Goal: Contribute content: Contribute content

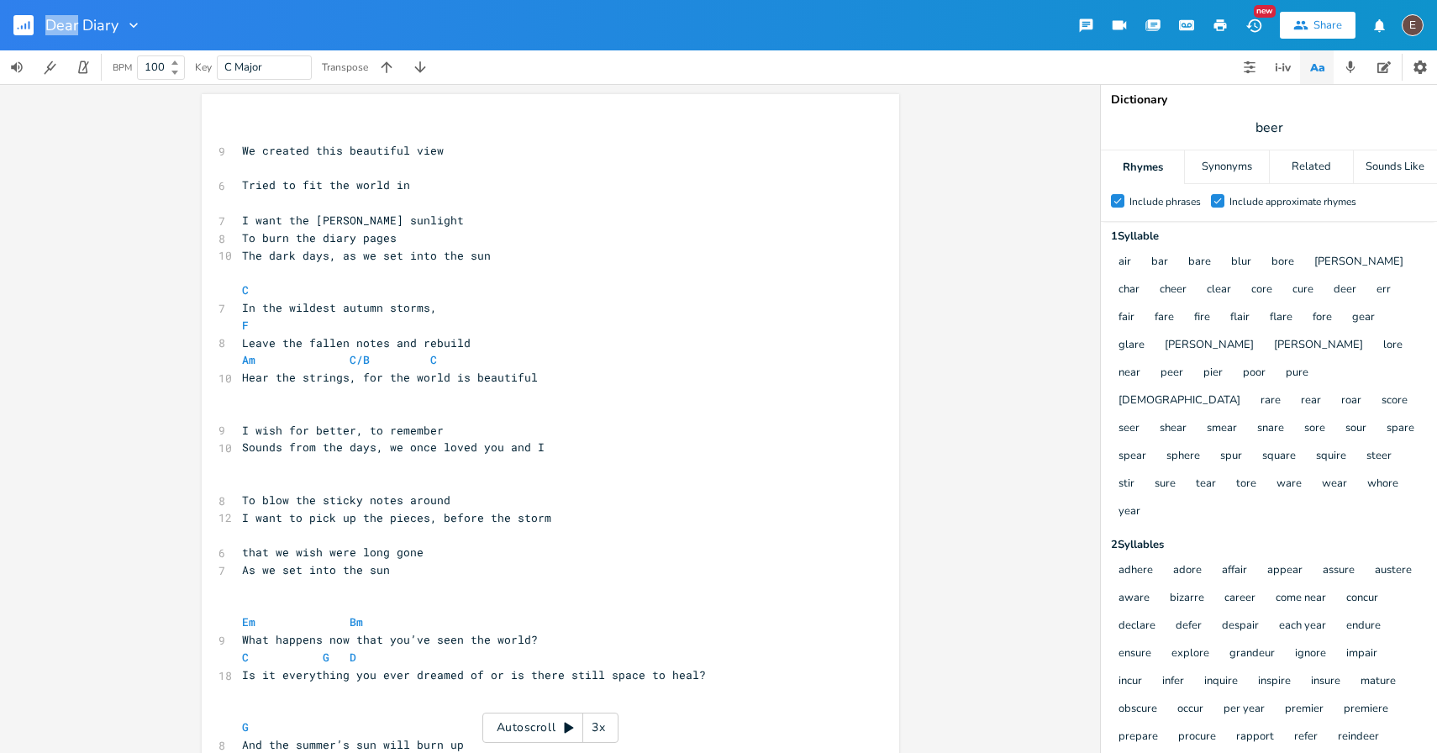
click at [21, 19] on rect "button" at bounding box center [23, 25] width 20 height 20
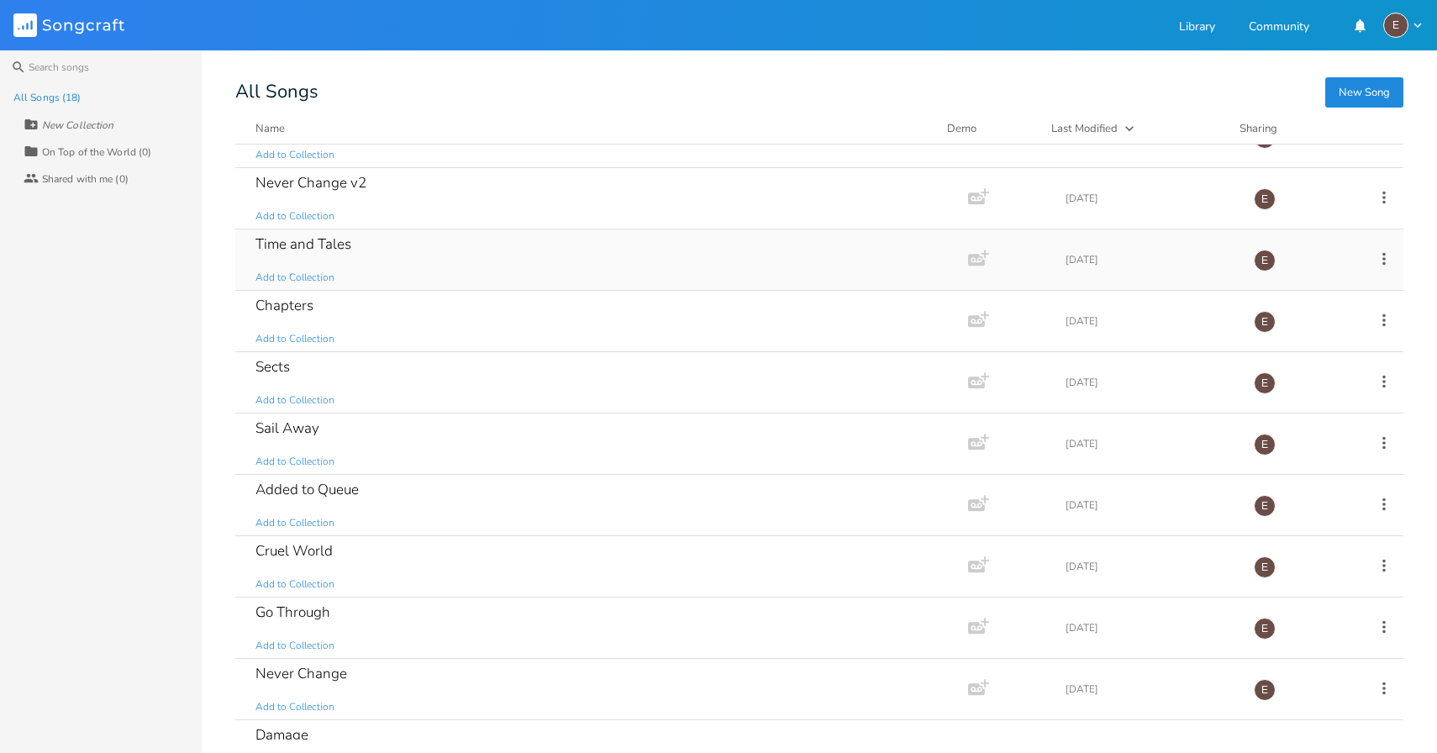
scroll to position [210, 0]
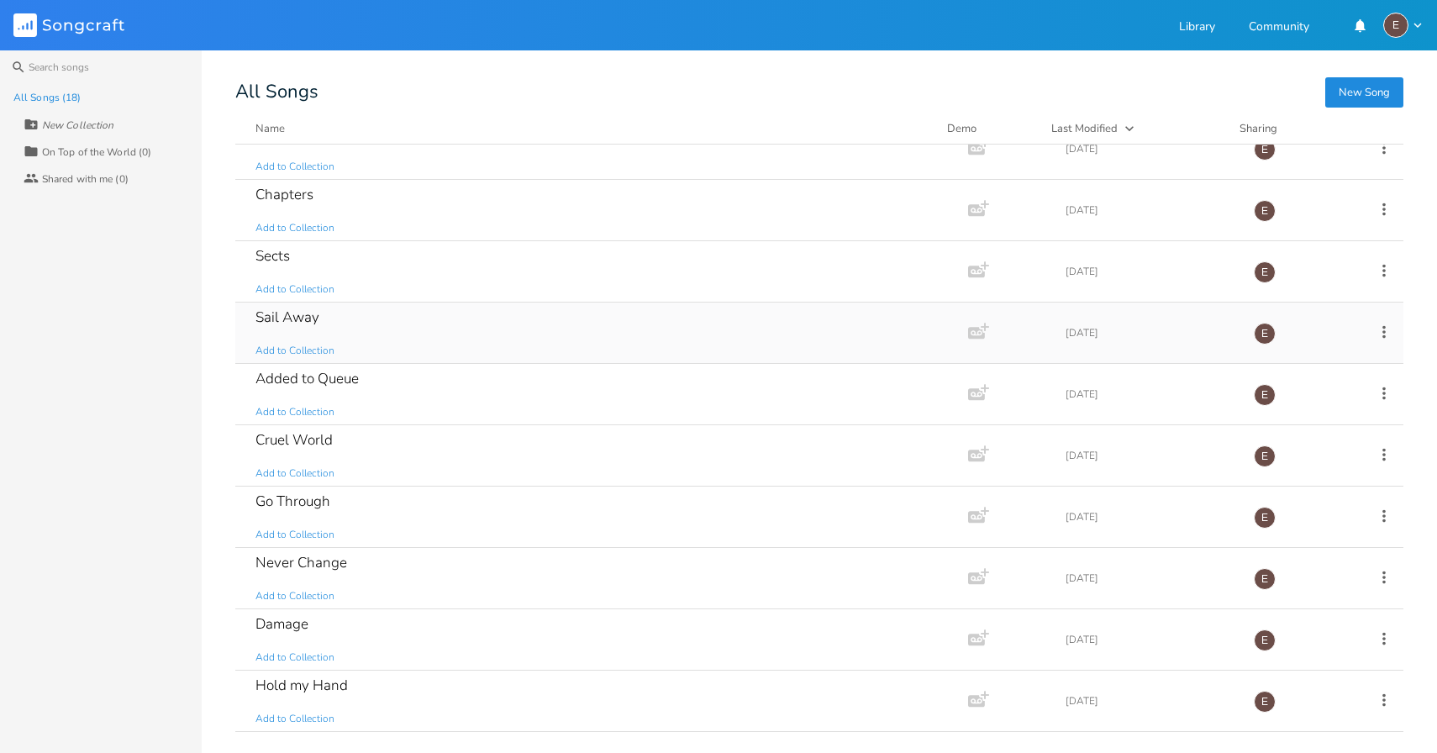
click at [436, 349] on div "Sail Away Add to Collection" at bounding box center [598, 332] width 686 height 60
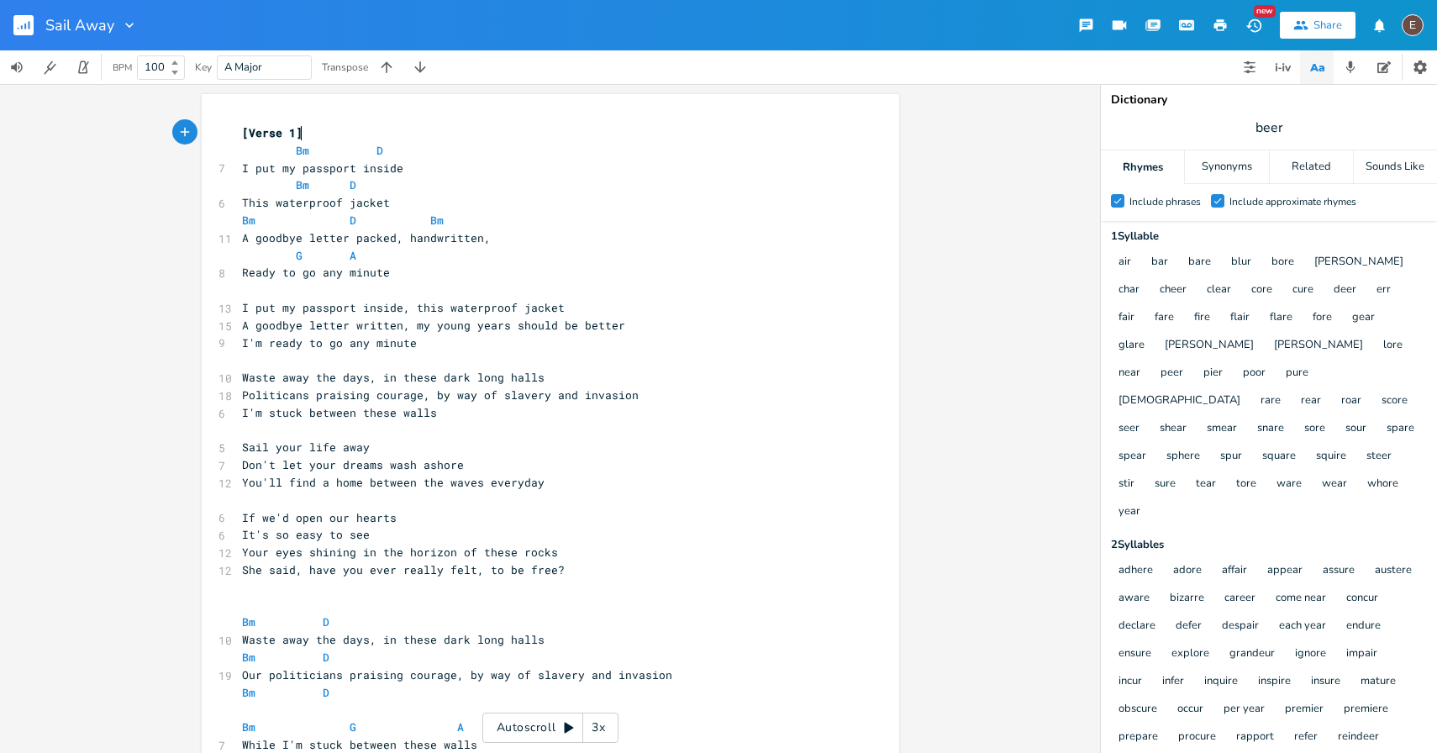
click at [458, 282] on pre "​" at bounding box center [542, 290] width 607 height 18
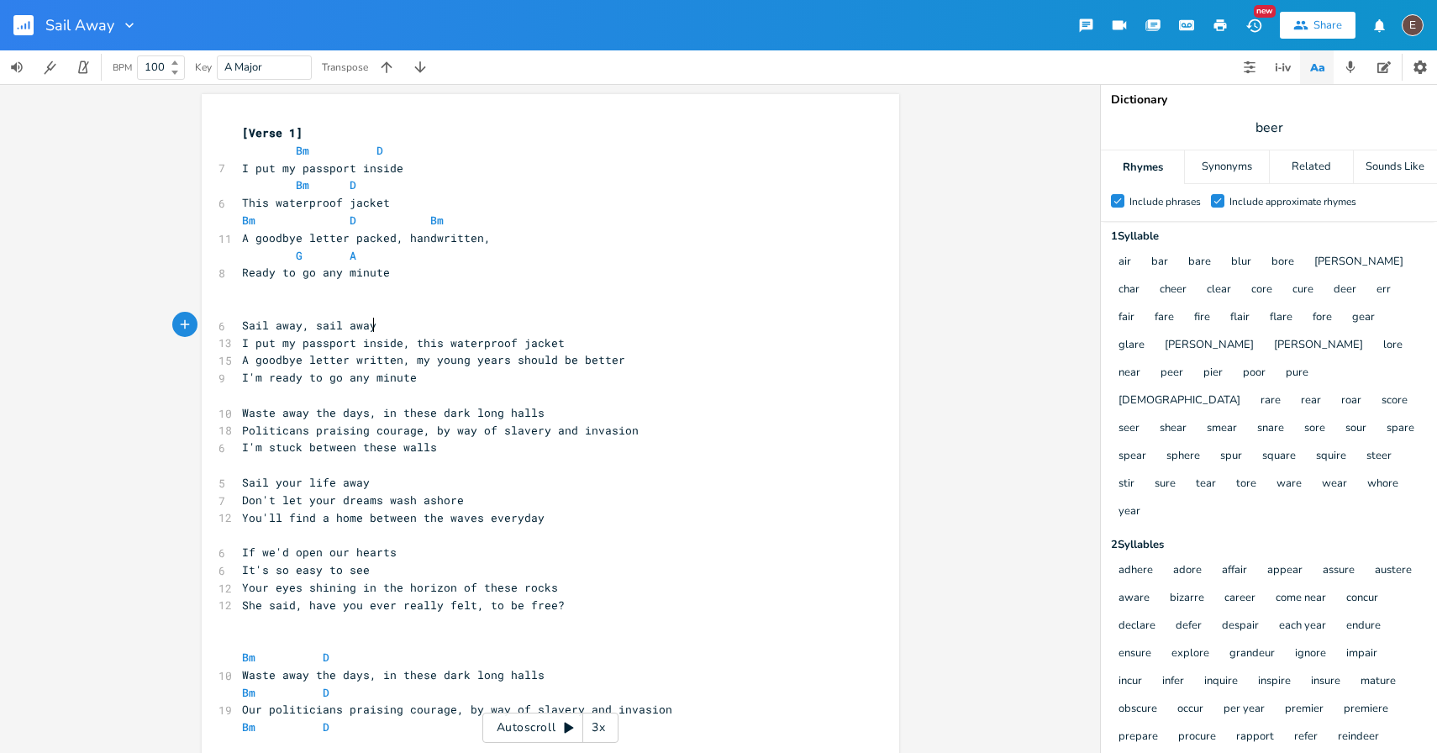
type textarea "Sail away, sail away"
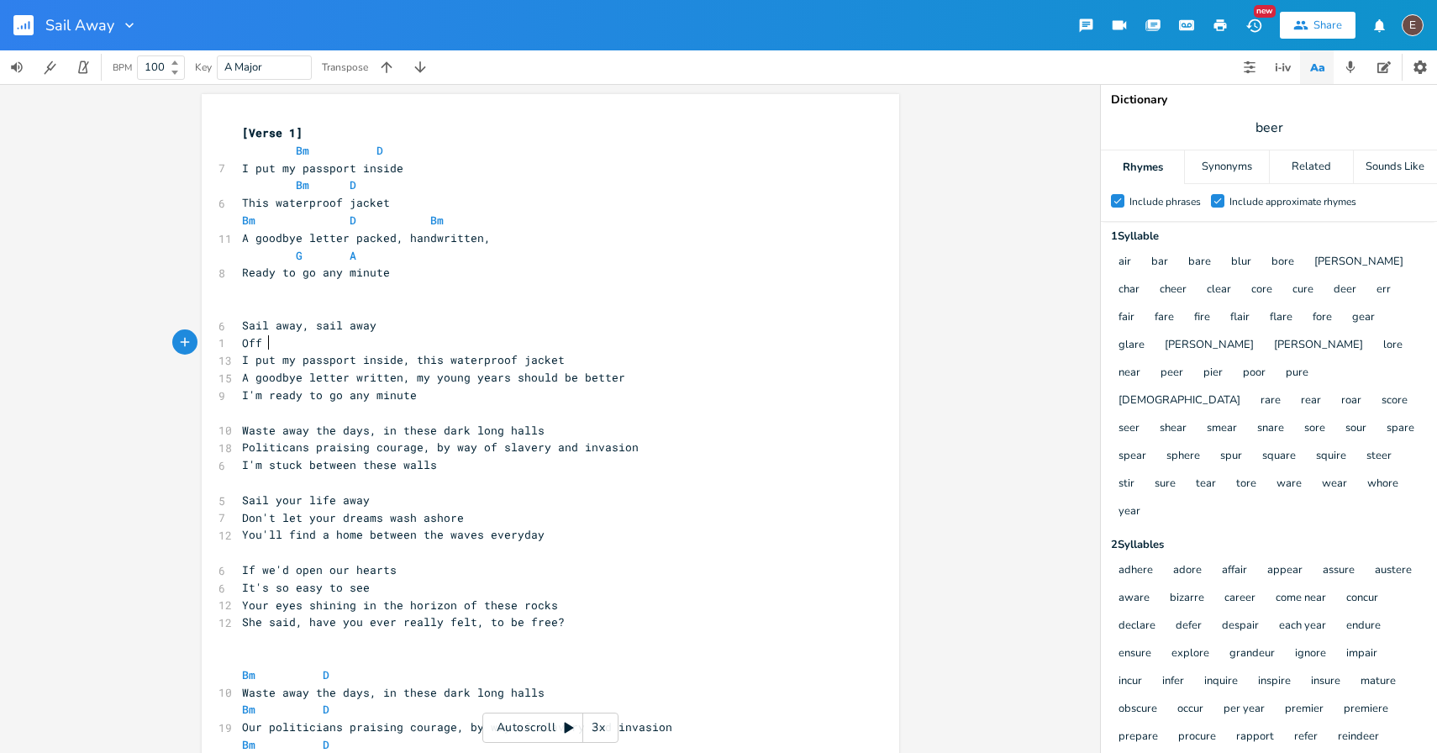
scroll to position [0, 18]
type textarea "Off into the distance"
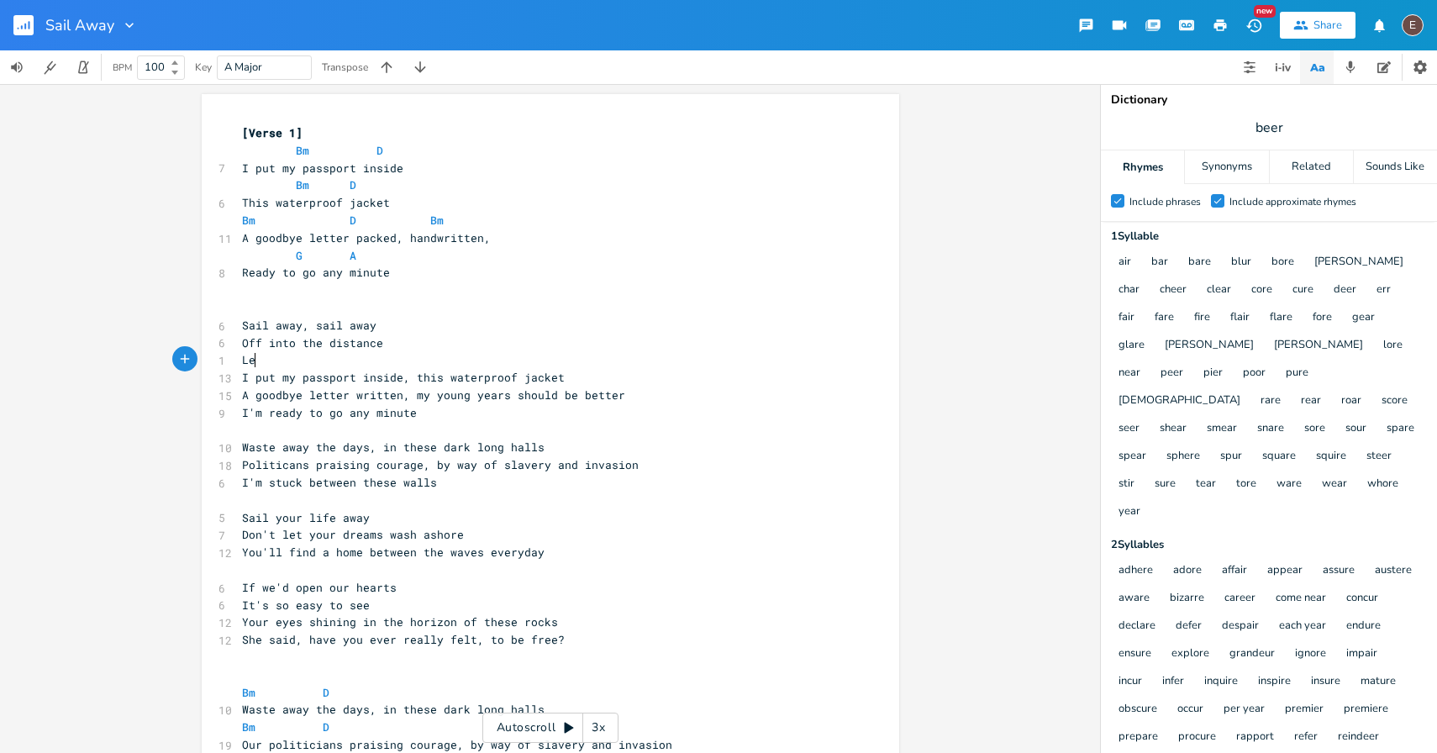
scroll to position [0, 17]
type textarea "Leave these rocks on the hr"
type textarea "orizon"
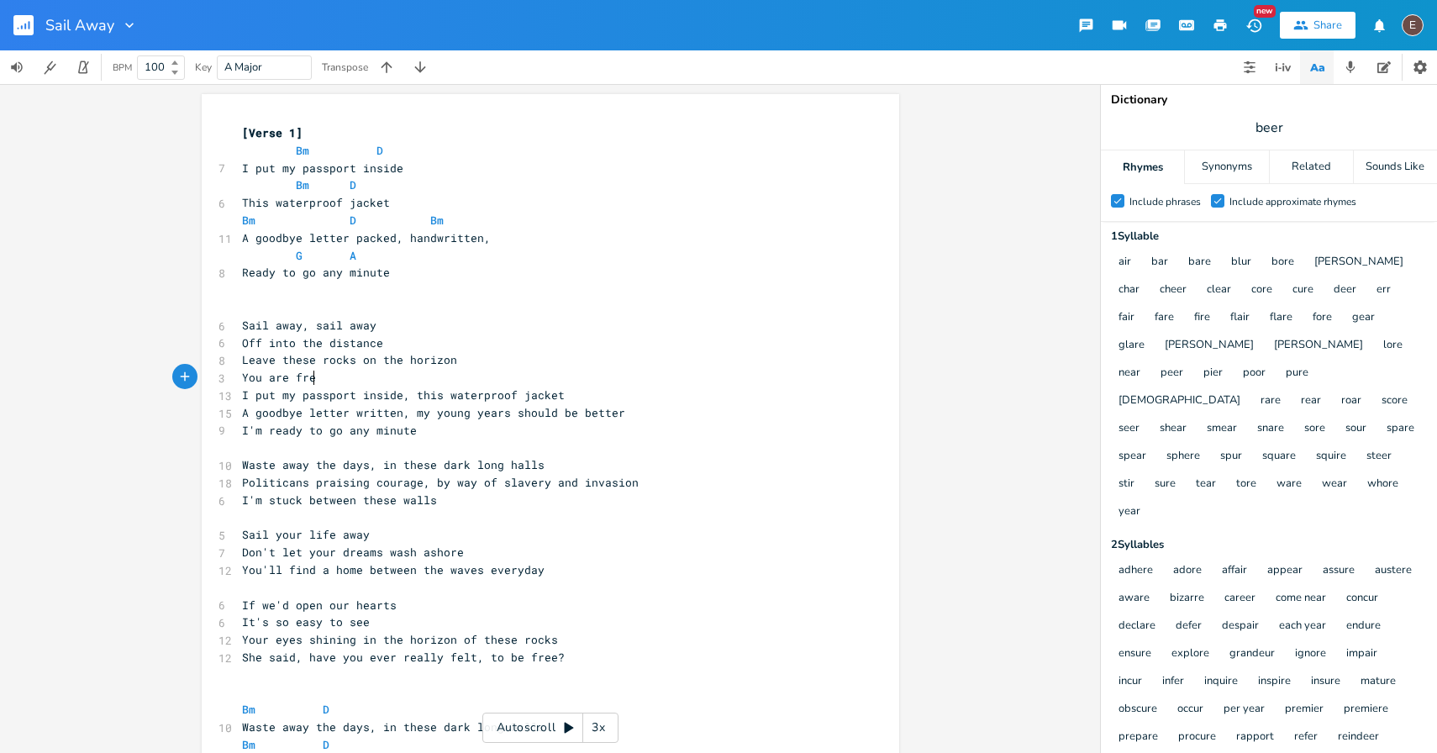
type textarea "You are free"
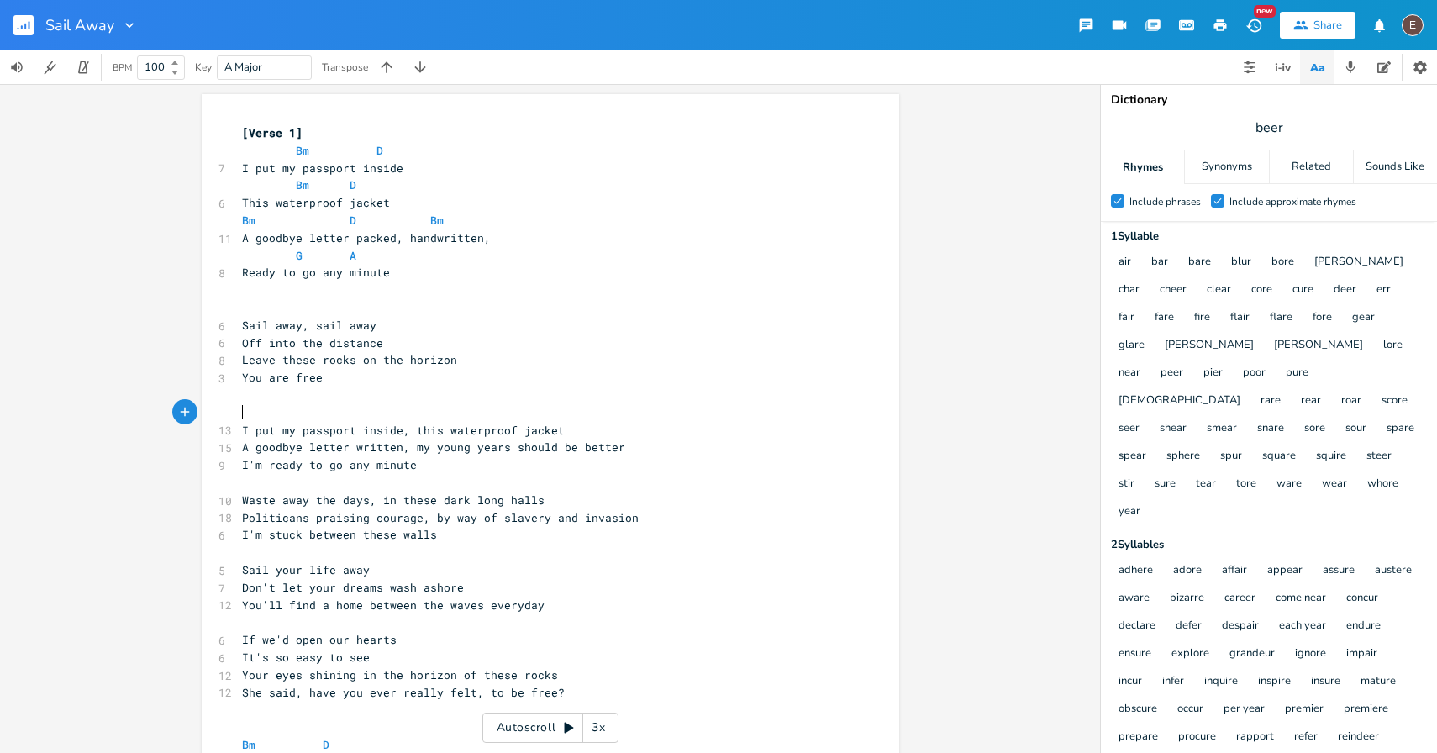
click at [284, 313] on pre "​" at bounding box center [542, 308] width 607 height 18
type textarea "D"
type textarea "F"
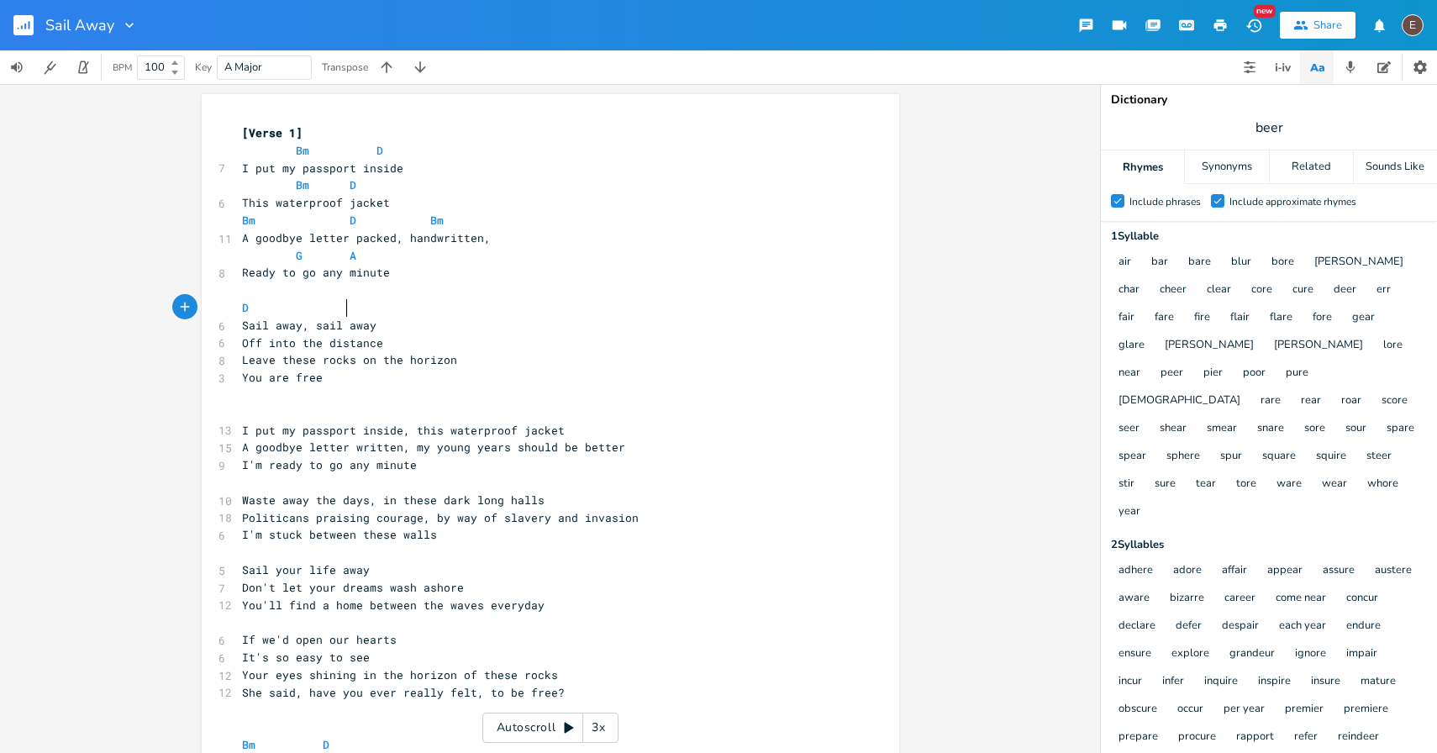
type textarea "G"
click at [490, 310] on pre "D G" at bounding box center [542, 308] width 607 height 18
click at [490, 323] on pre "Sail away, sail away" at bounding box center [542, 326] width 607 height 18
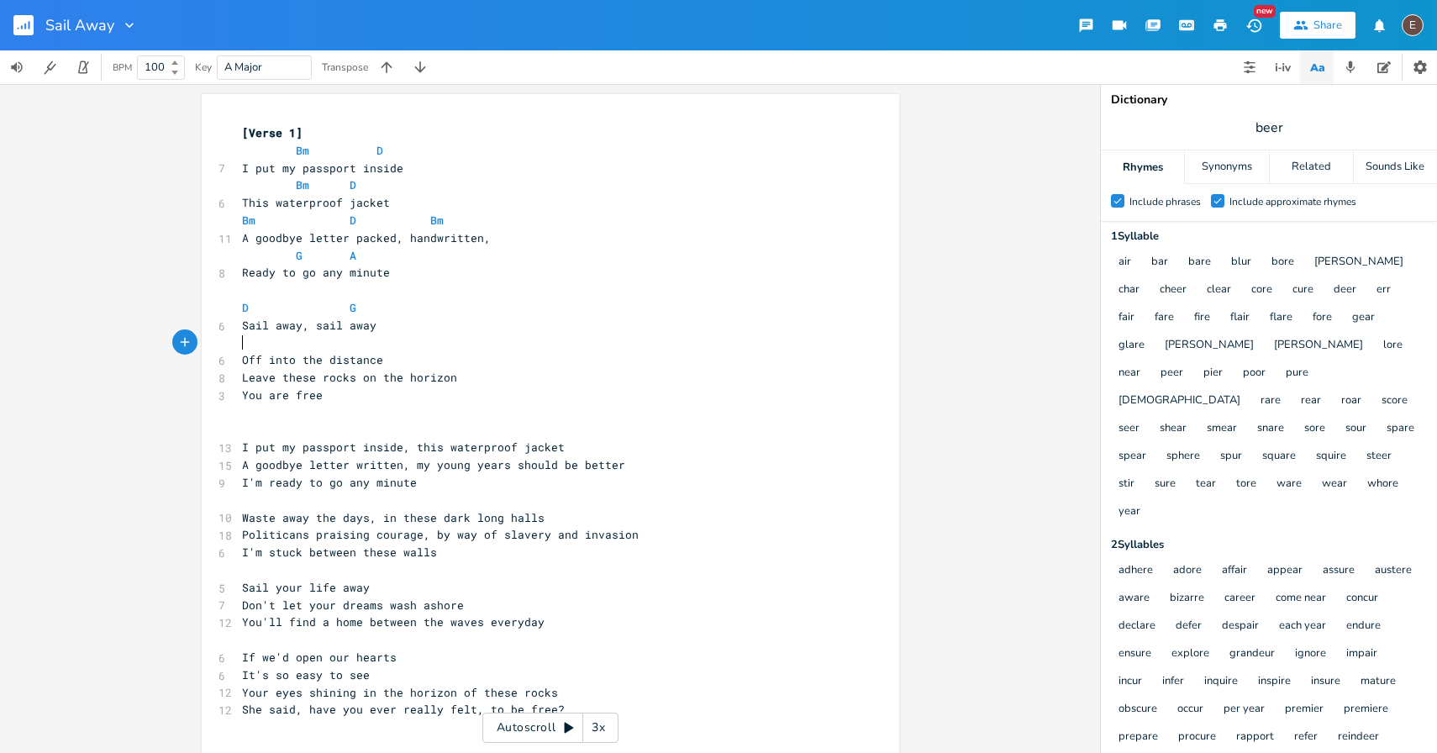
type textarea "D"
type textarea "G"
click at [467, 366] on pre "Off into the distance" at bounding box center [542, 360] width 607 height 18
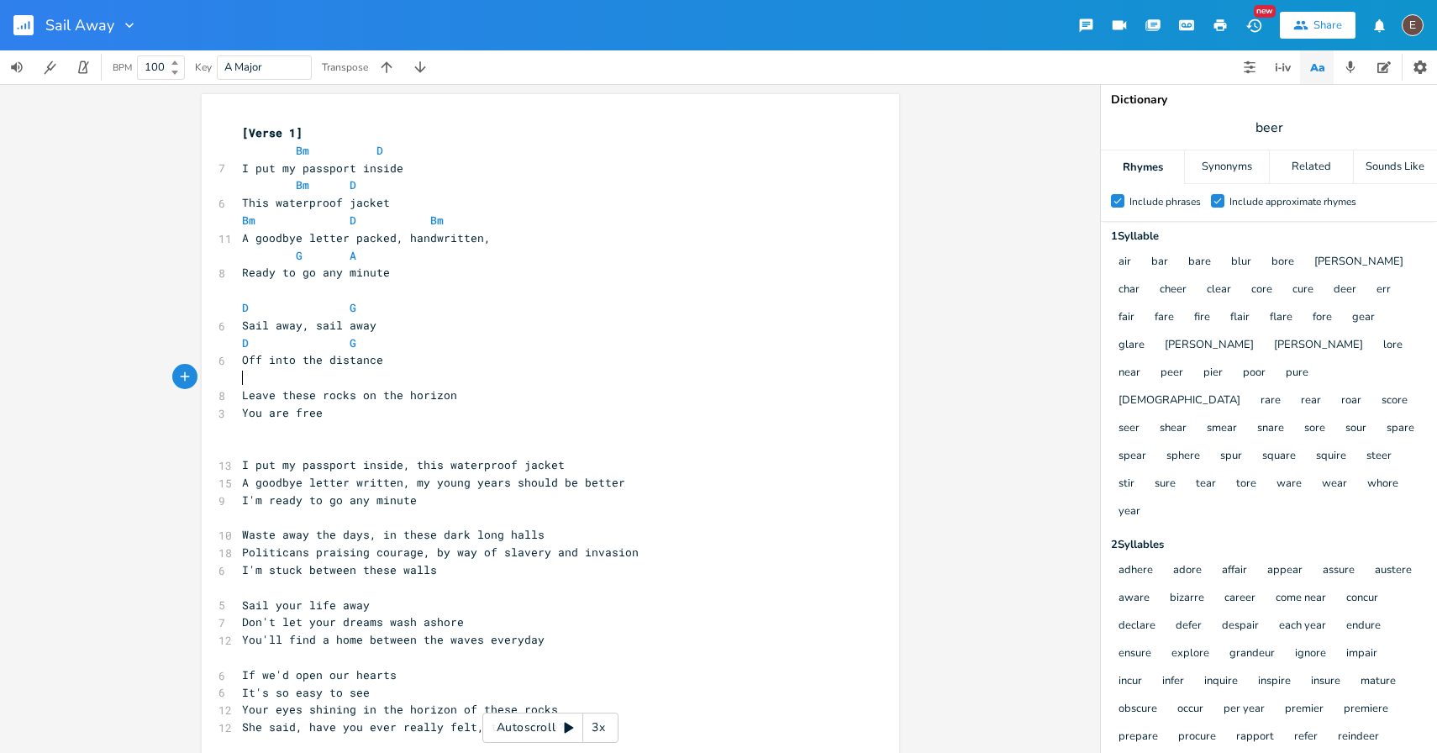
click at [490, 395] on pre "Leave these rocks on the horizon" at bounding box center [542, 395] width 607 height 18
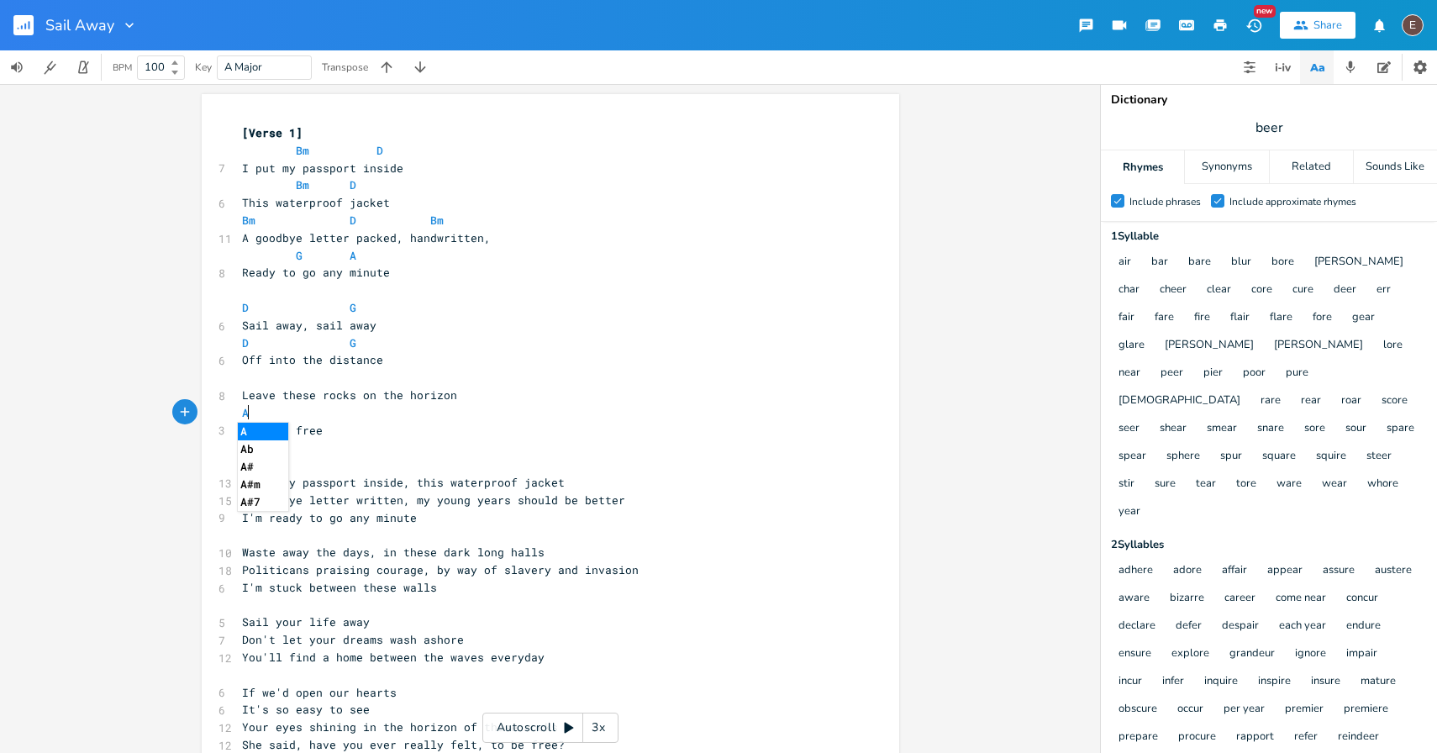
type textarea "A"
click at [430, 379] on pre "​" at bounding box center [542, 378] width 607 height 18
type textarea "D"
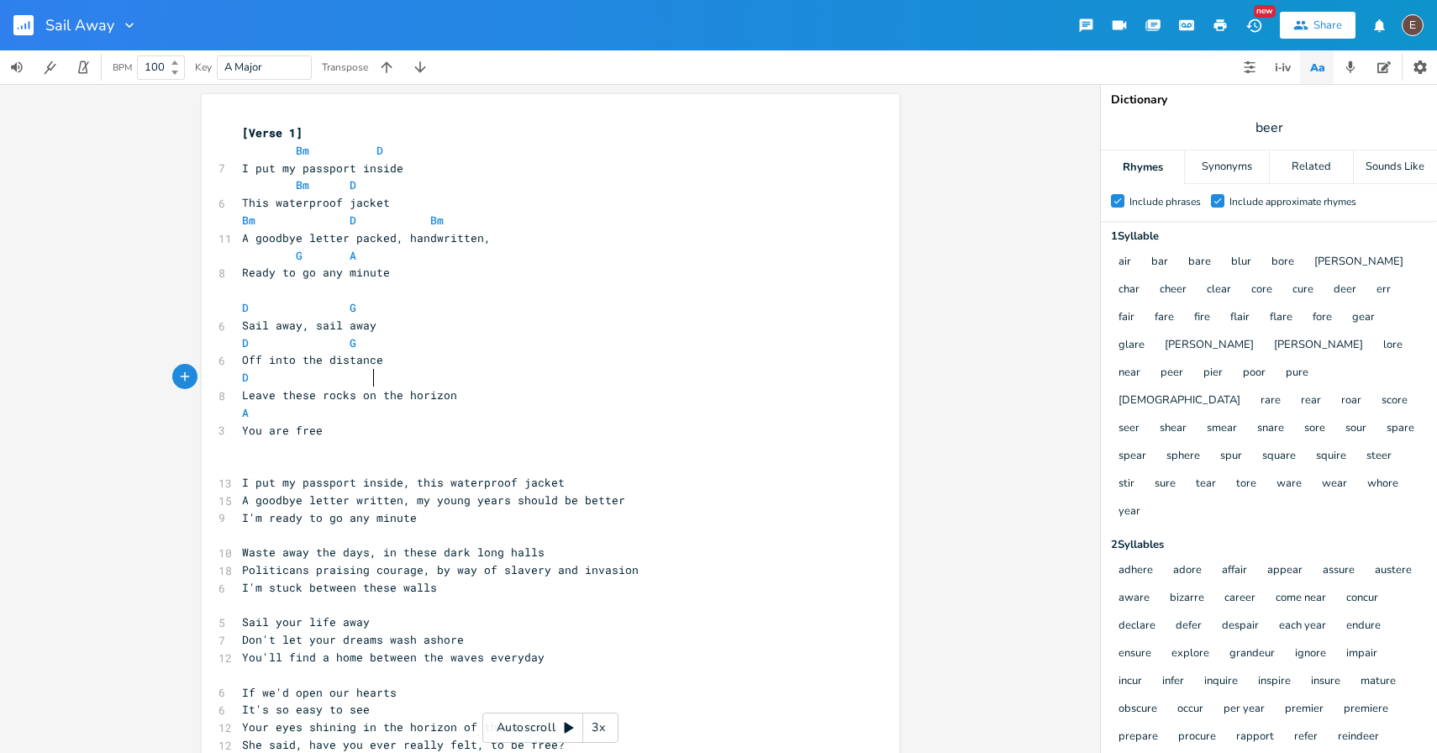
type textarea "G"
click at [466, 390] on pre "Leave these rocks on the horizon" at bounding box center [542, 395] width 607 height 18
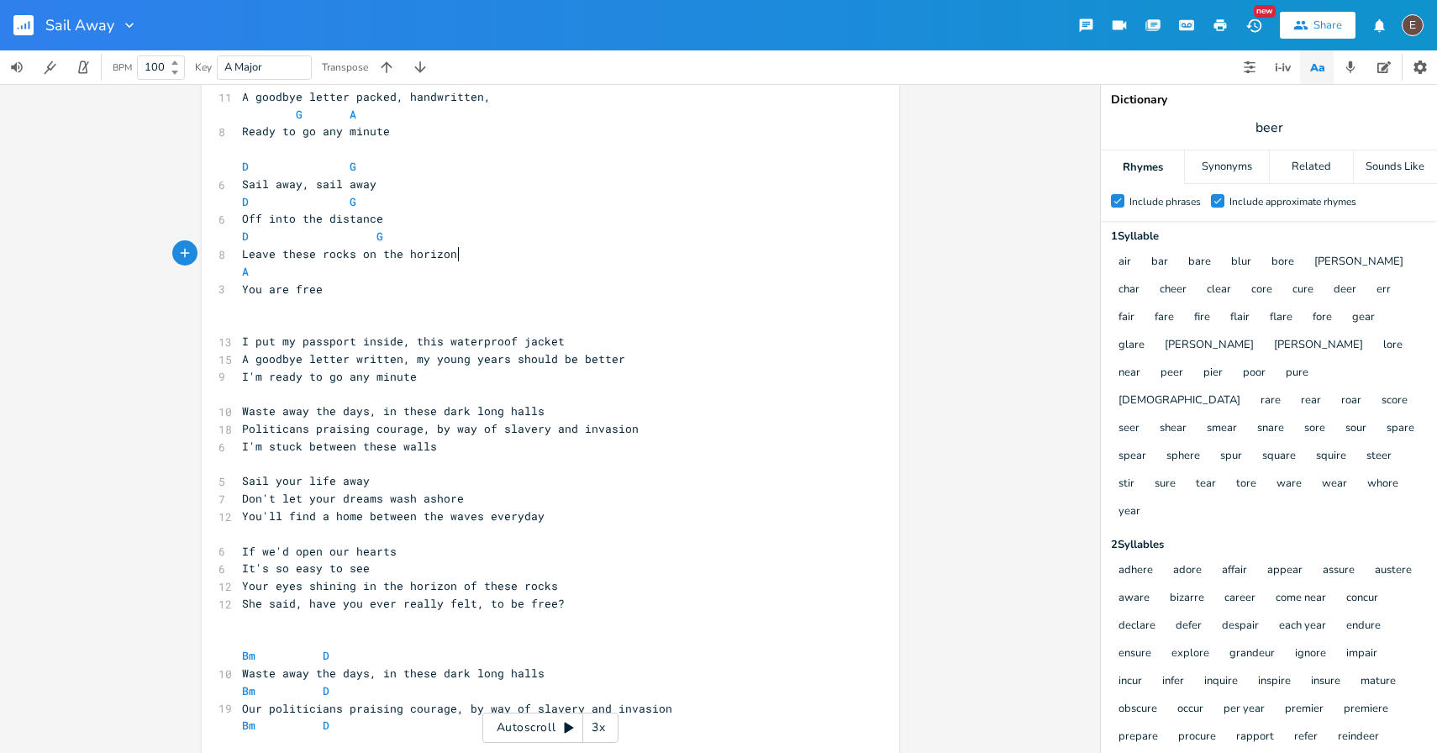
scroll to position [145, 0]
click at [494, 298] on pre "​" at bounding box center [542, 303] width 607 height 18
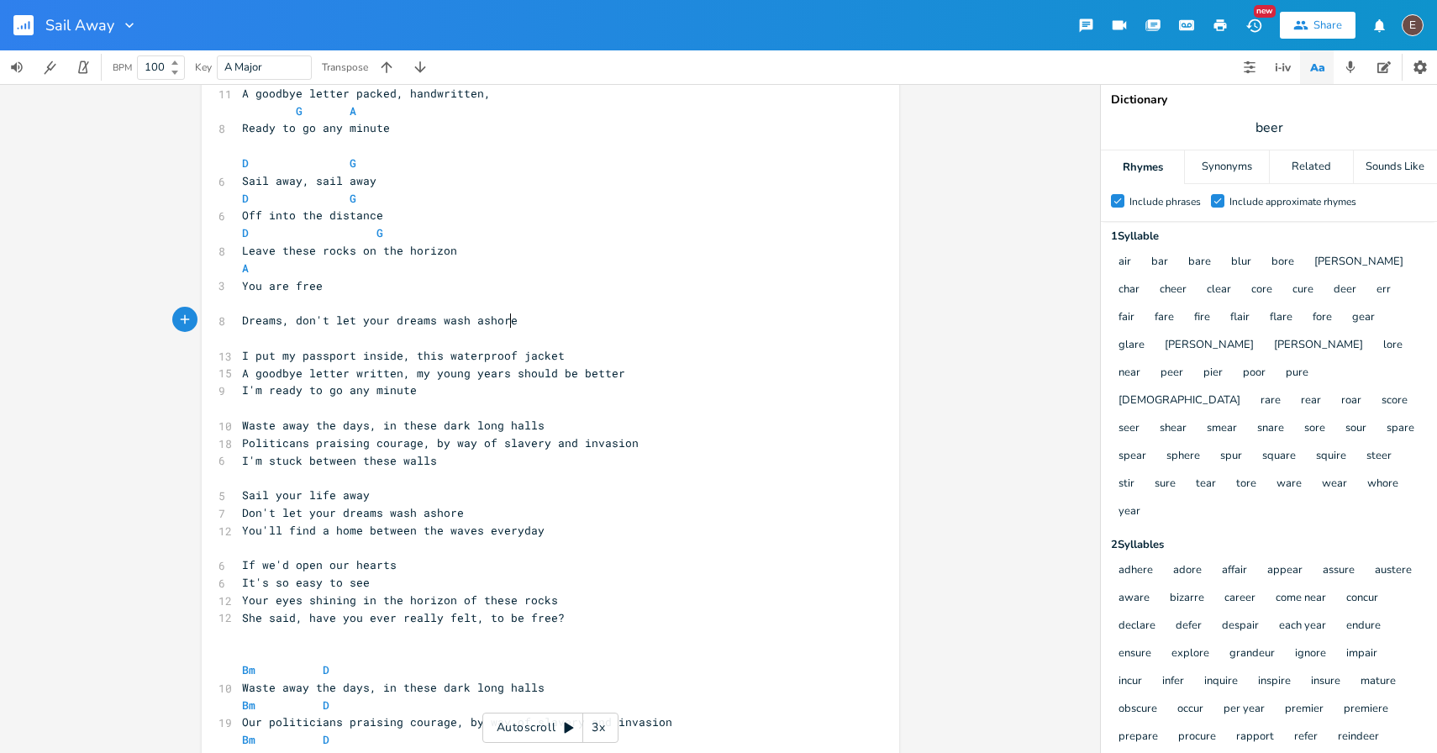
type textarea "Dreams, don't let your dreams wash ashore"
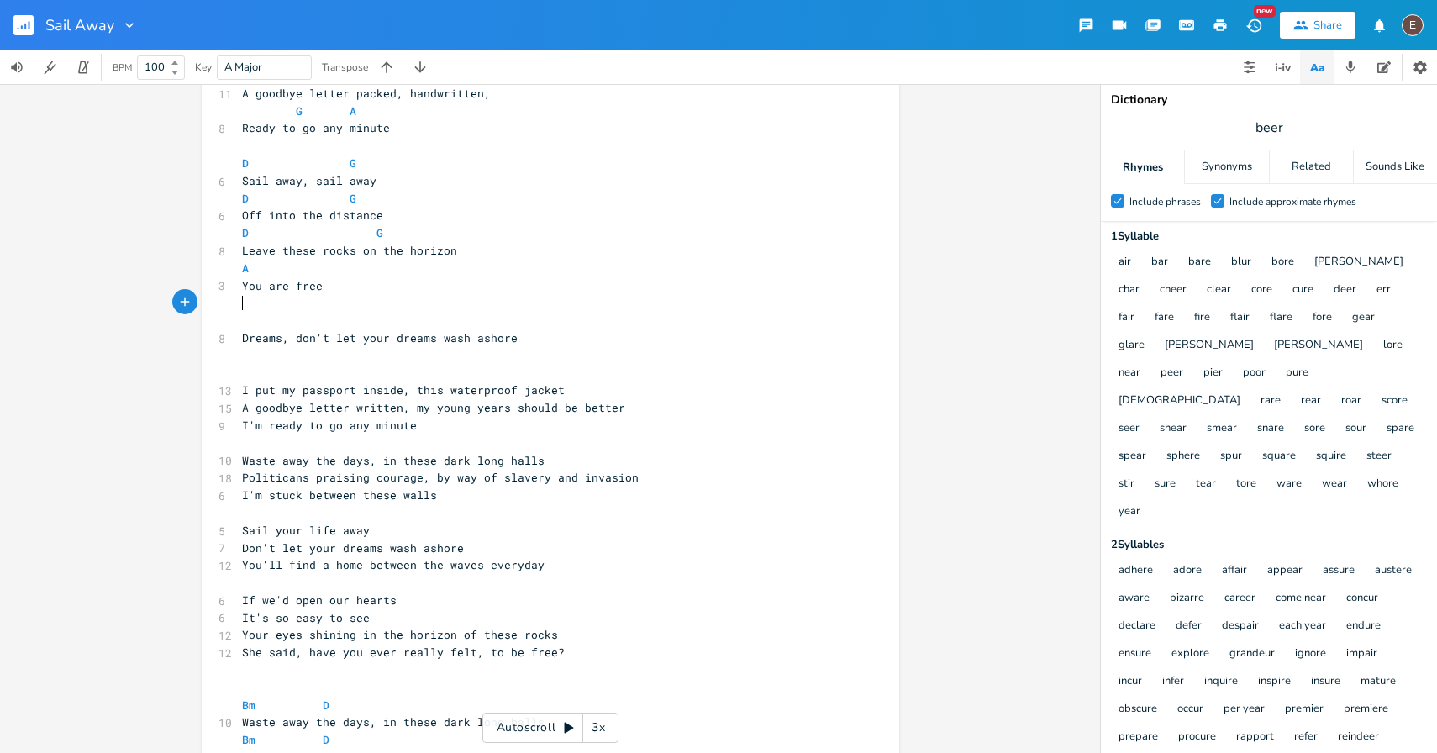
type textarea "D"
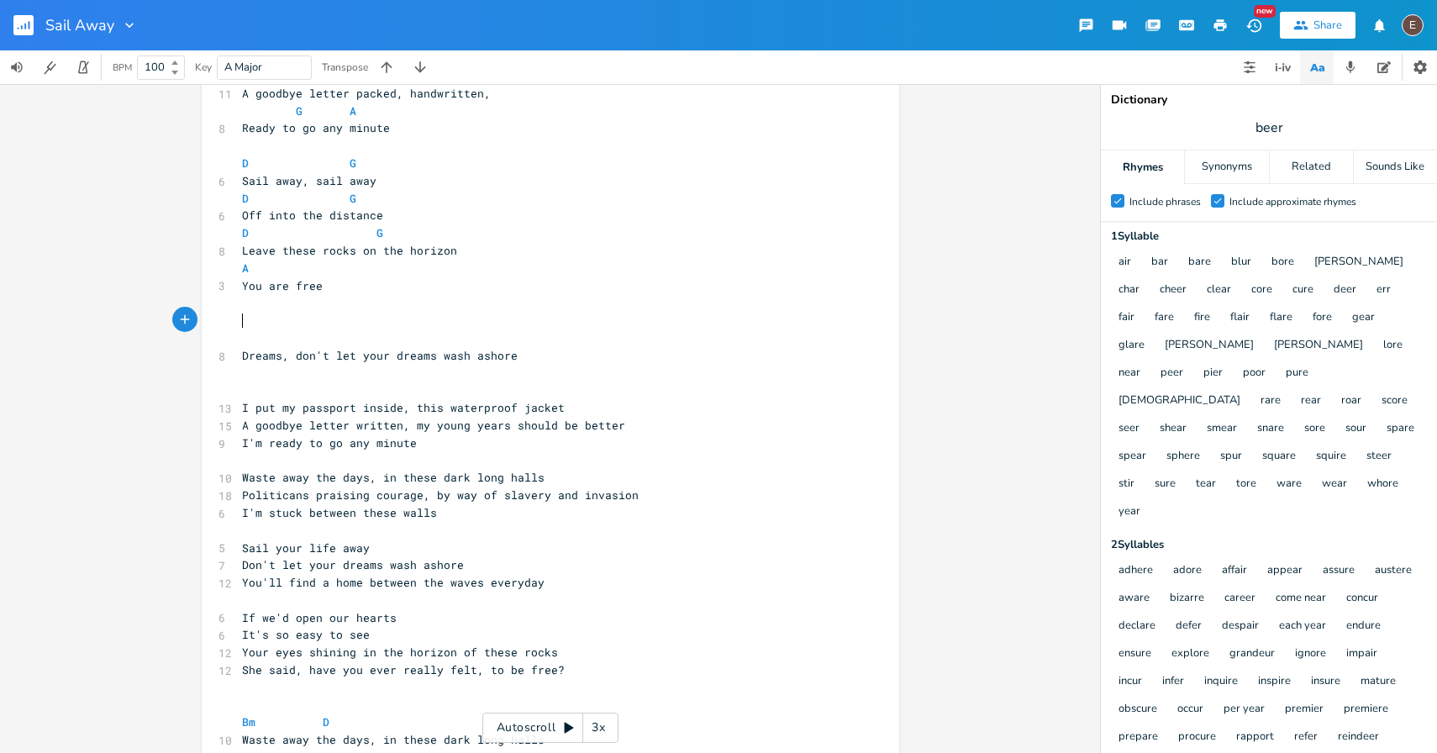
type textarea "D"
click at [313, 339] on pre "​" at bounding box center [542, 338] width 607 height 18
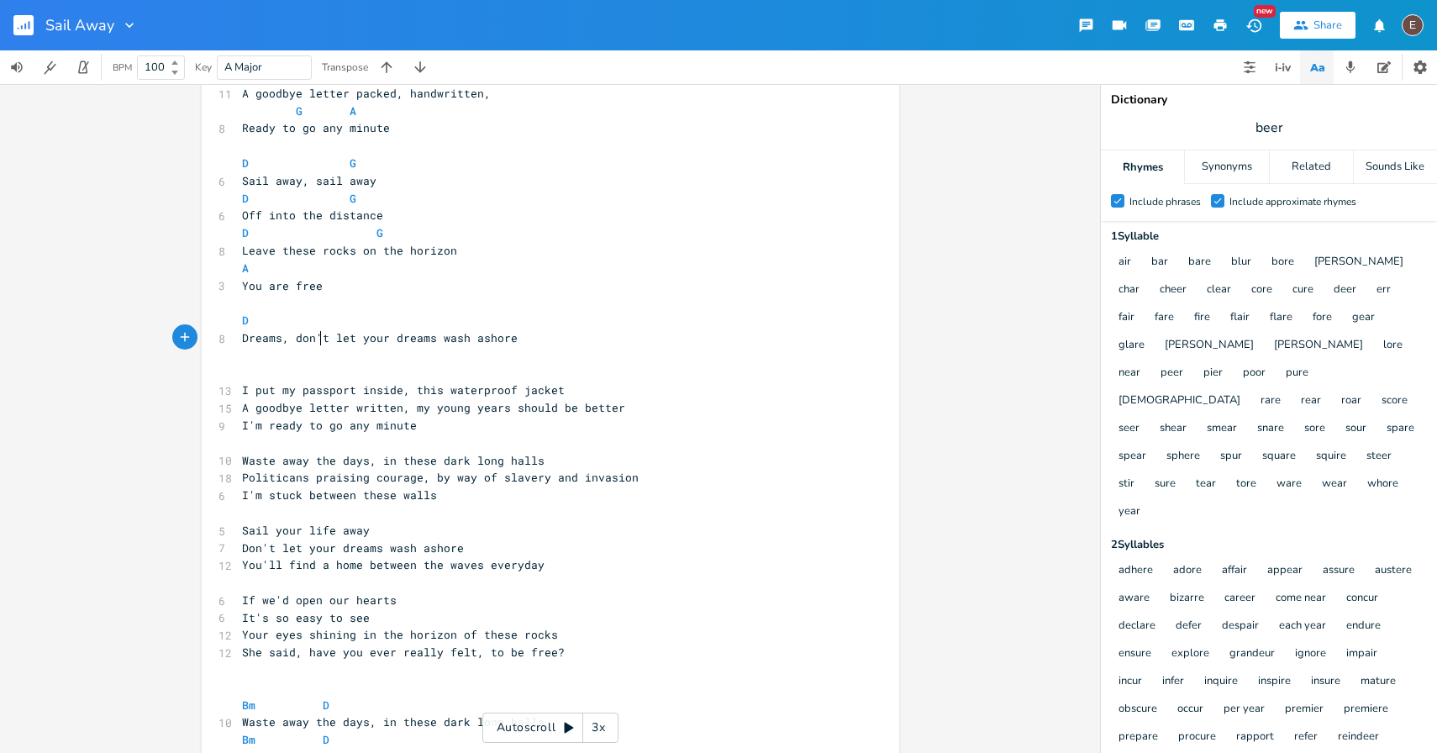
click at [314, 339] on span "Dreams, don't let your dreams wash ashore" at bounding box center [380, 337] width 276 height 15
click at [328, 319] on pre "D" at bounding box center [542, 321] width 607 height 18
type textarea "G"
click at [509, 345] on pre "Dreams, don't let your dreams wash ashore" at bounding box center [542, 338] width 607 height 18
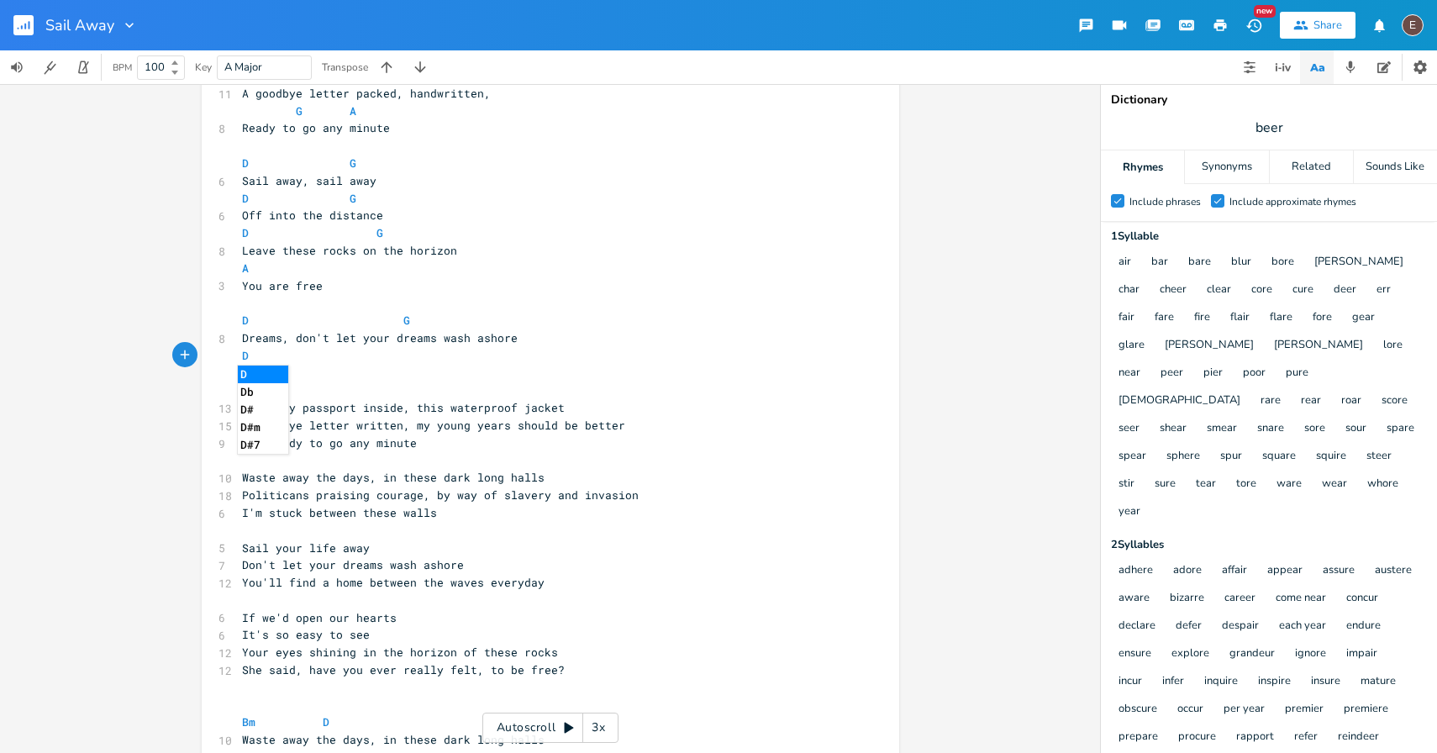
type textarea "D"
type textarea "G"
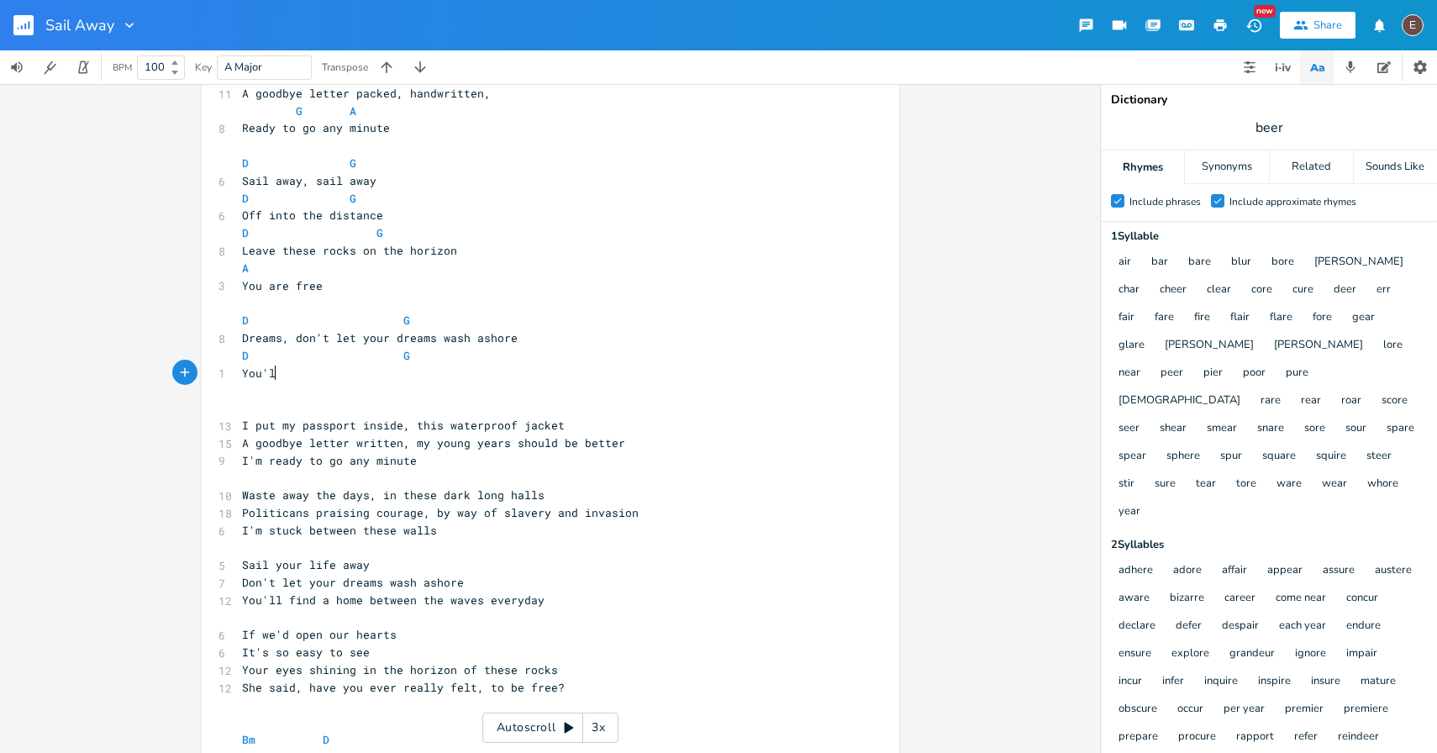
type textarea "You'll"
click at [242, 374] on span "You'll" at bounding box center [262, 372] width 40 height 15
type textarea "Don't let them wash ashore"
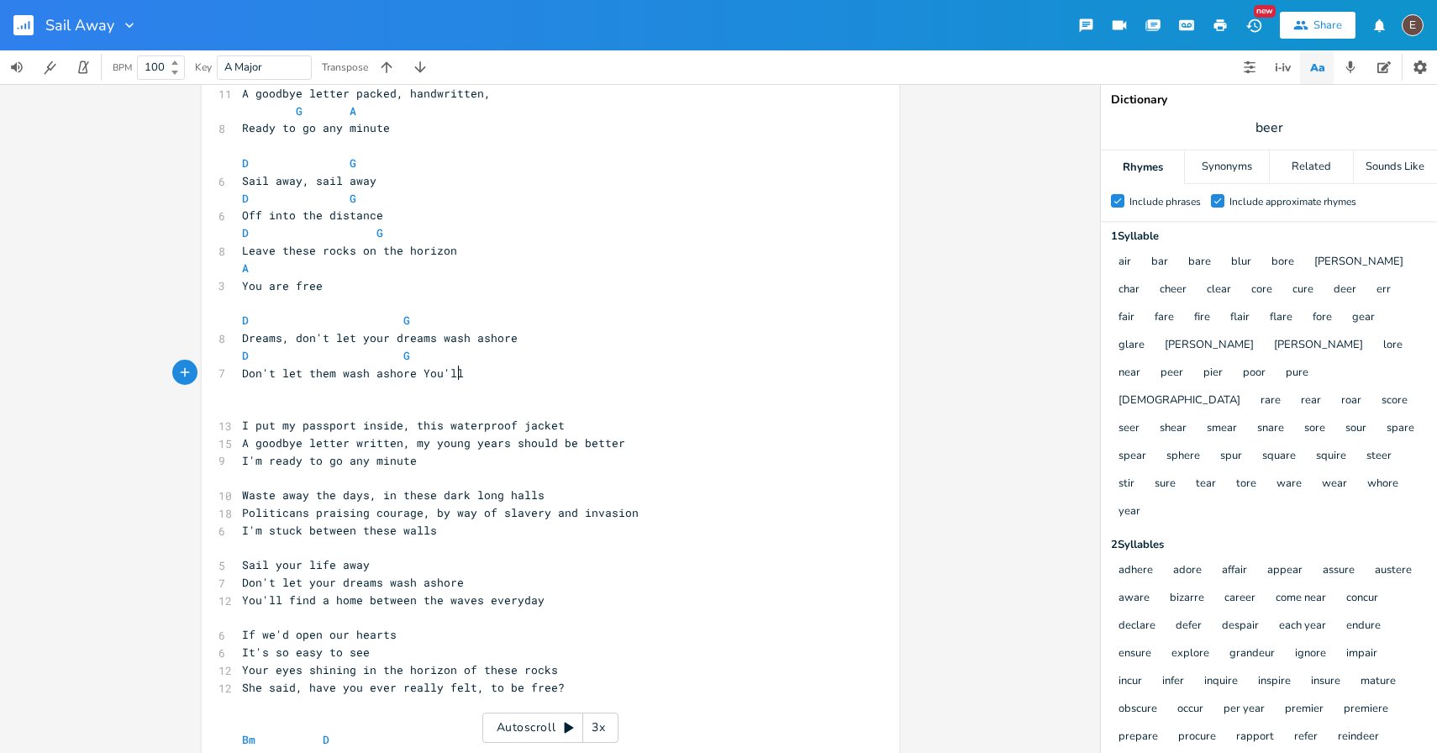
type textarea "You'll"
drag, startPoint x: 465, startPoint y: 373, endPoint x: 410, endPoint y: 372, distance: 54.6
click at [410, 372] on pre "Don't let them wash ashore You'll" at bounding box center [542, 374] width 607 height 18
type textarea "D"
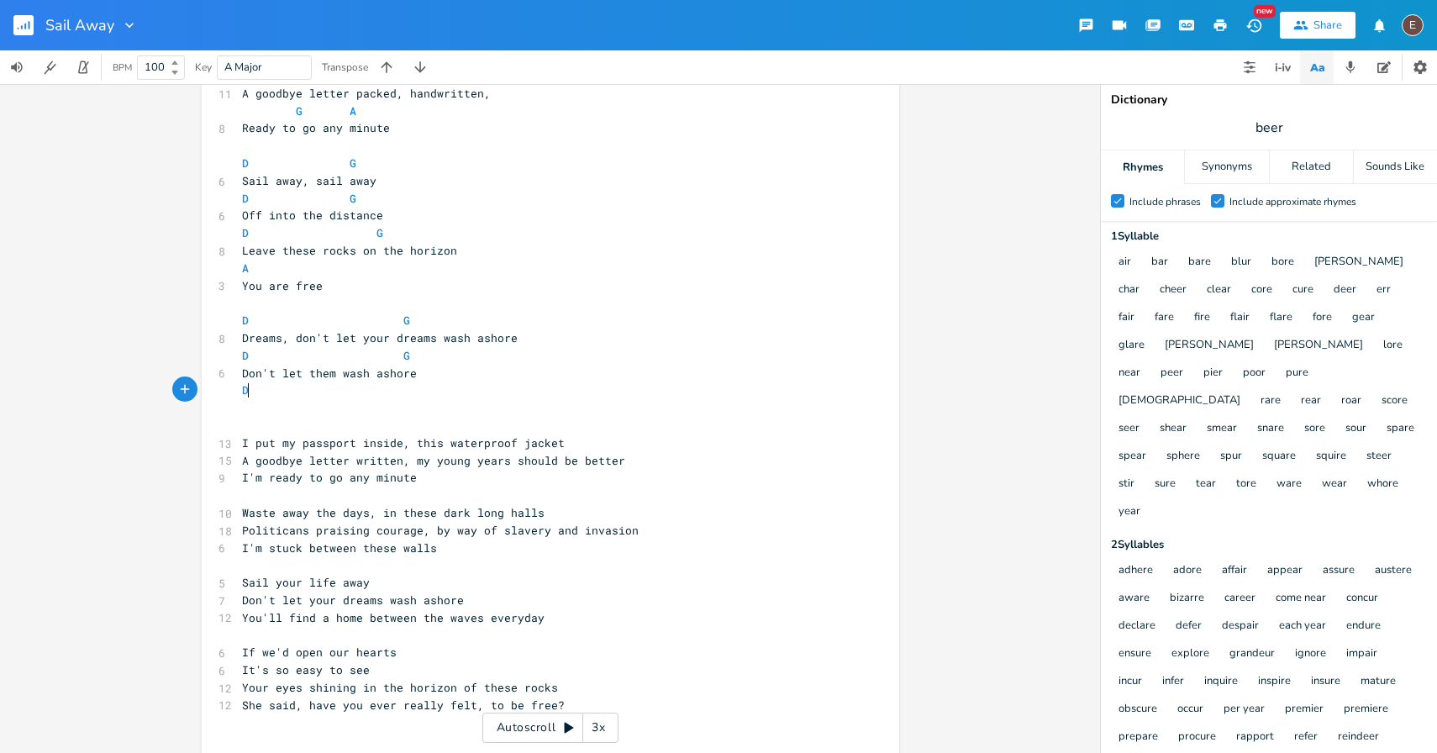
scroll to position [0, 8]
type textarea "G"
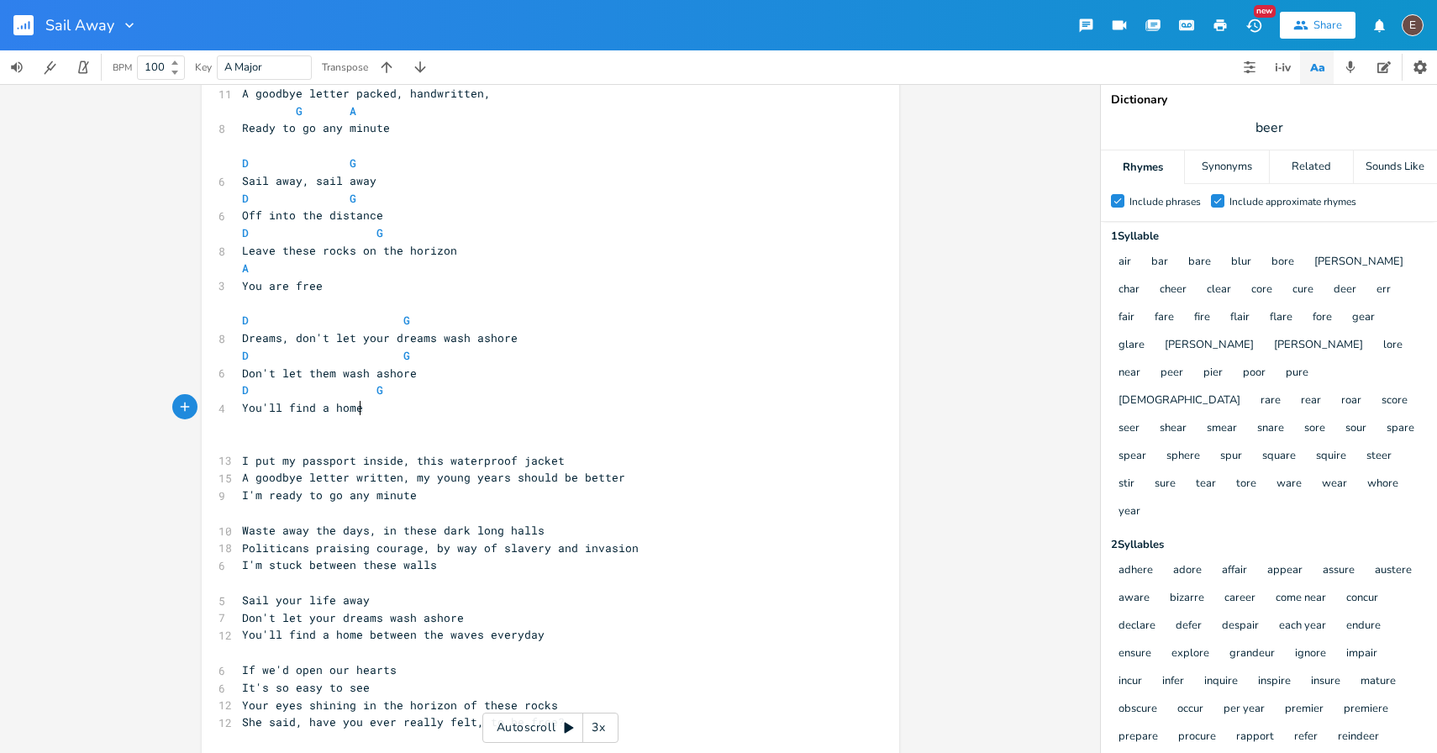
type textarea "You'll find a home geb"
type textarea "between the waves"
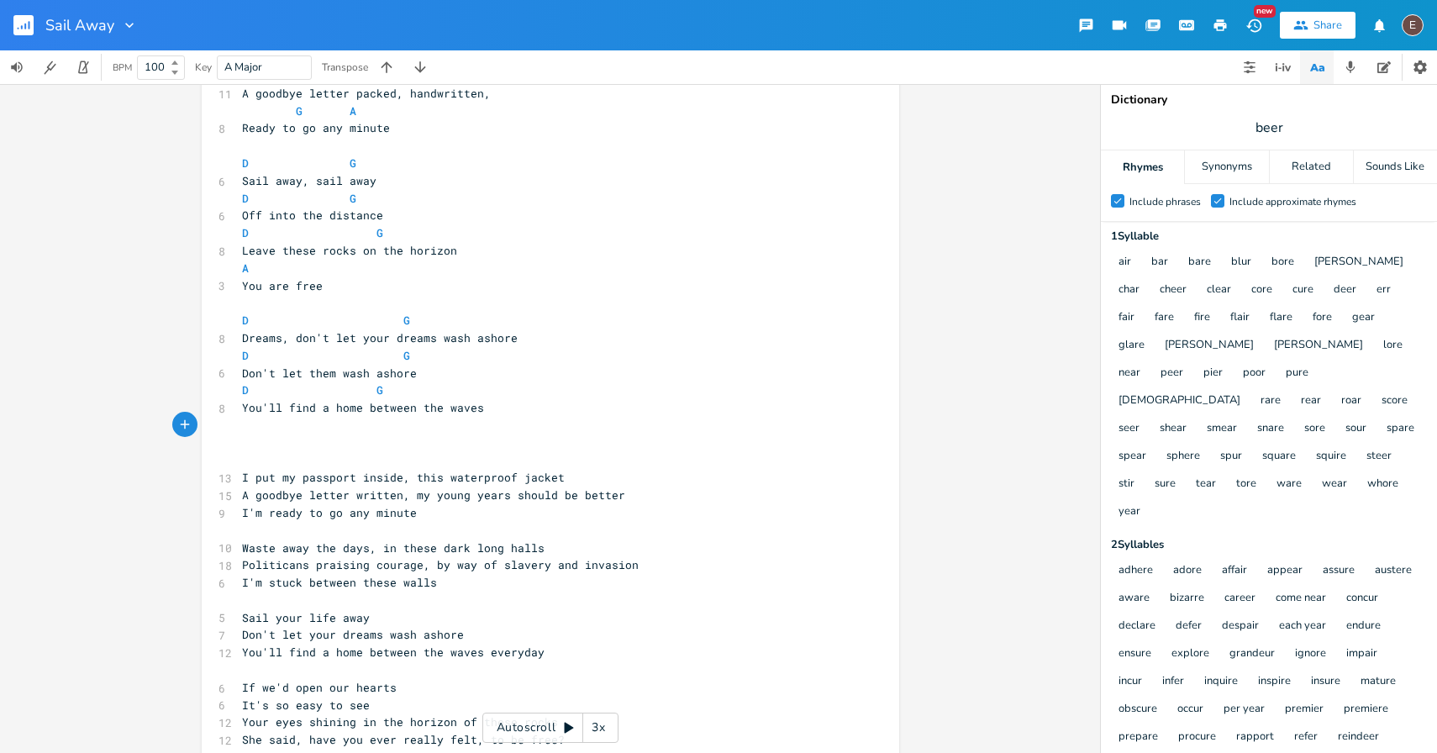
type textarea "A"
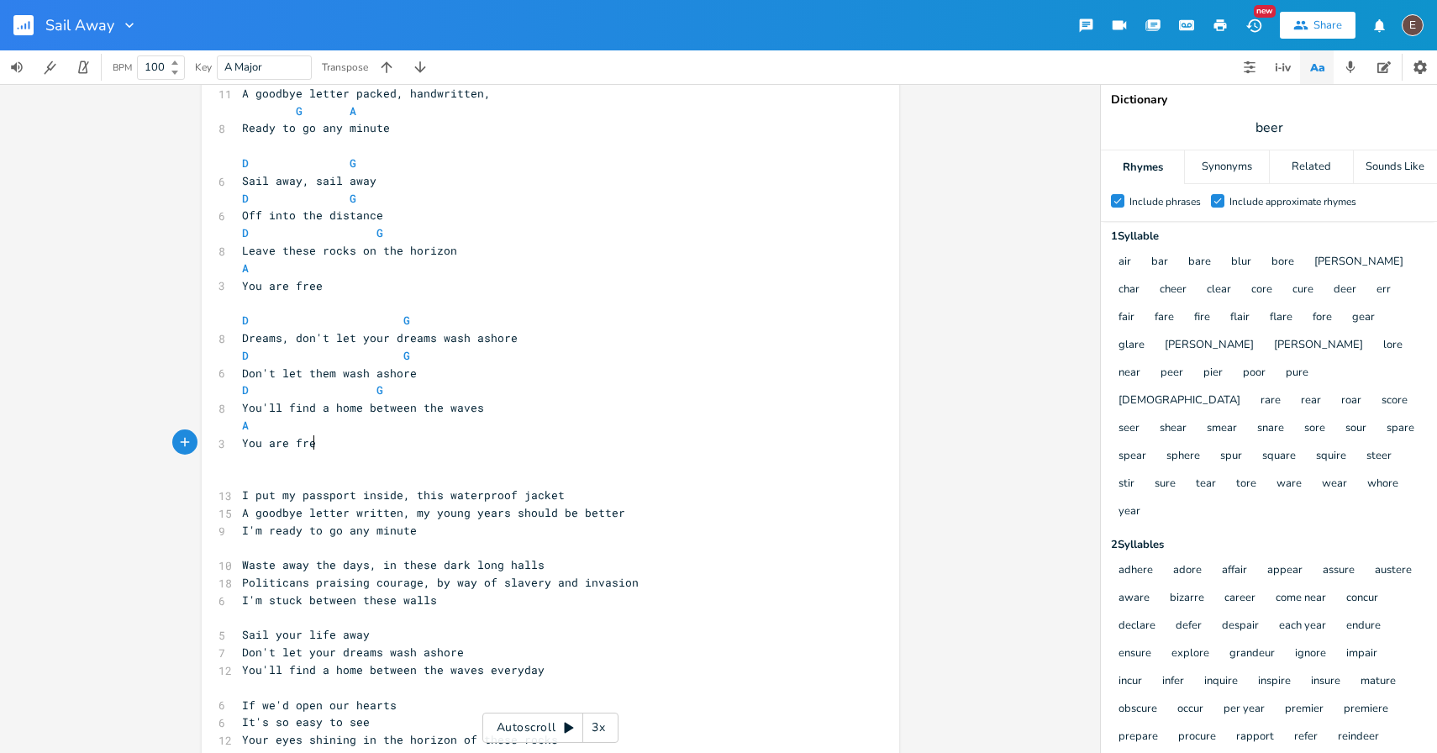
type textarea "You are free"
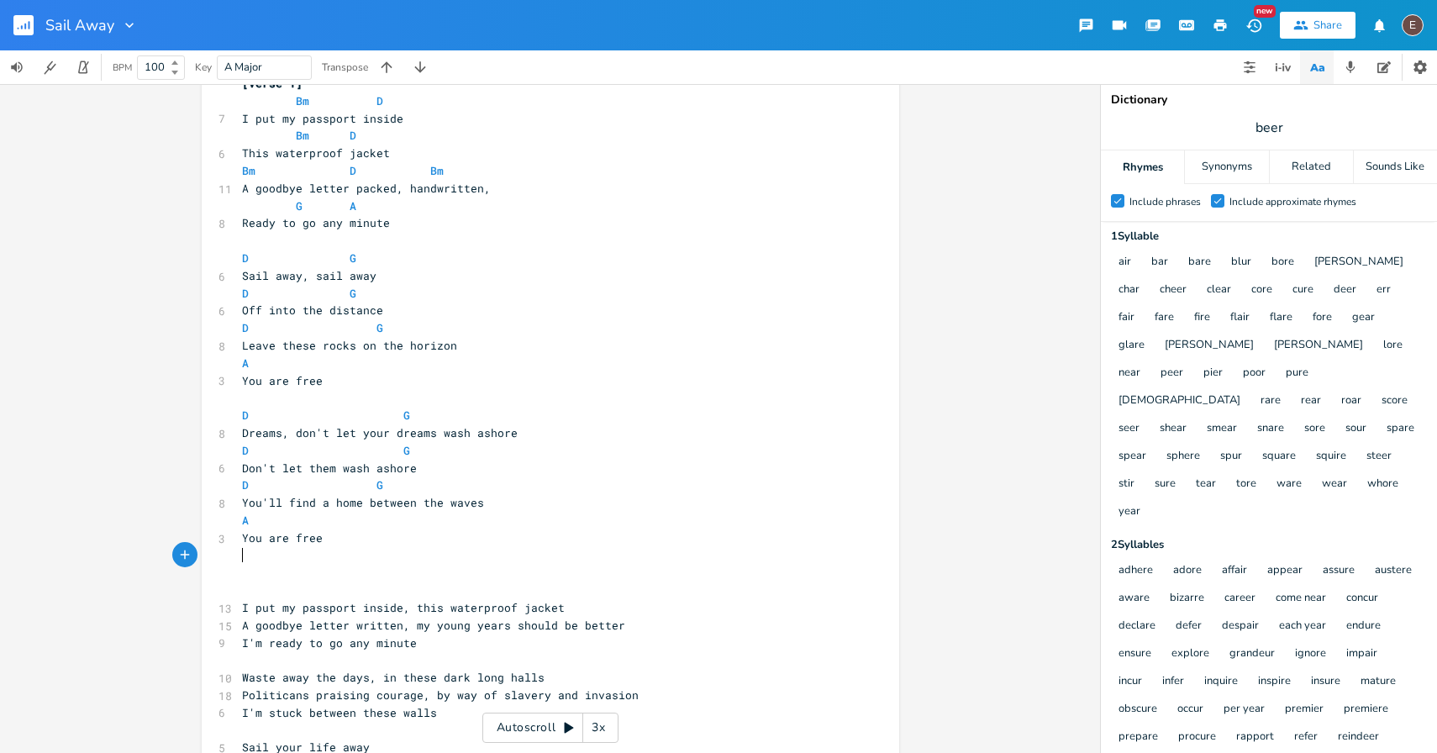
scroll to position [0, 0]
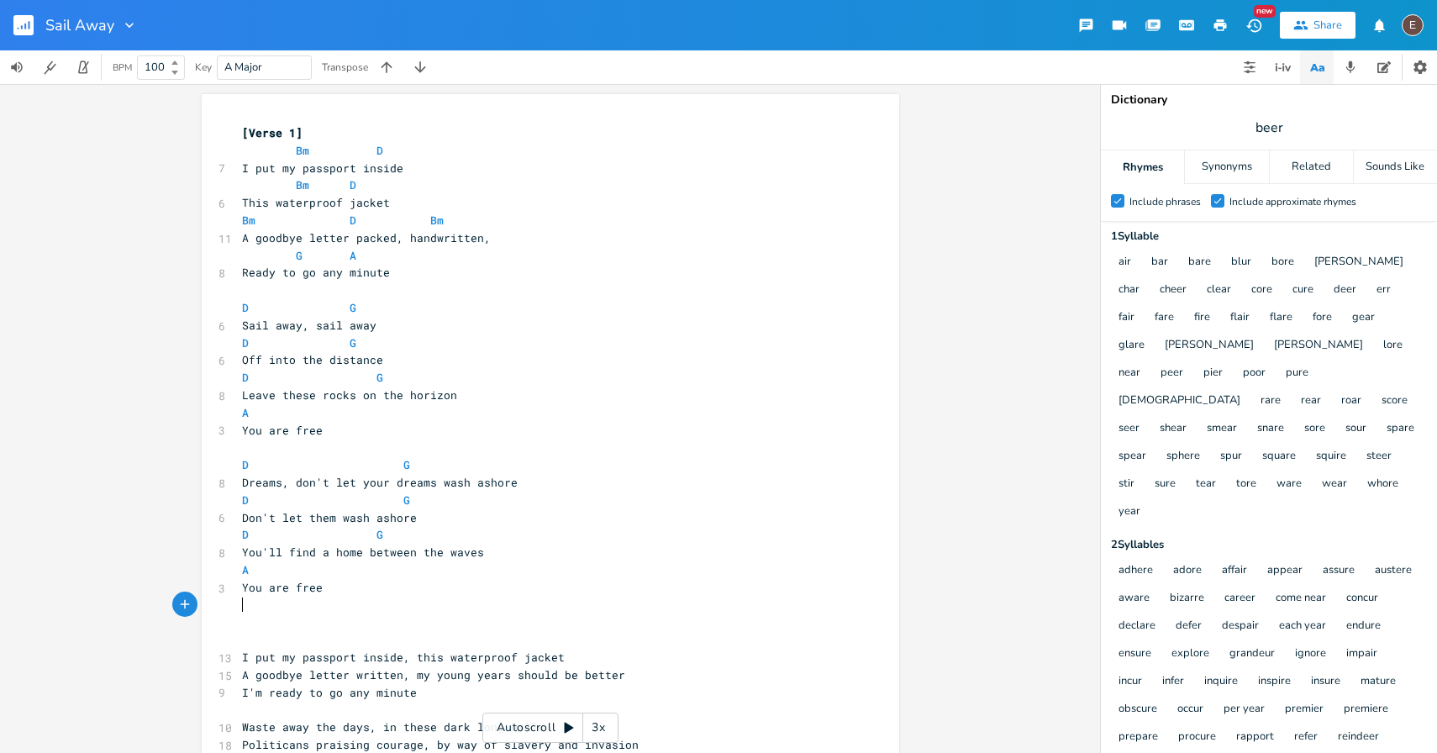
click at [436, 580] on pre "You are free" at bounding box center [542, 588] width 607 height 18
type textarea "G"
drag, startPoint x: 503, startPoint y: 471, endPoint x: 370, endPoint y: 472, distance: 133.6
click at [370, 472] on pre "D G" at bounding box center [542, 465] width 607 height 18
type textarea "your dreams wash ashor"
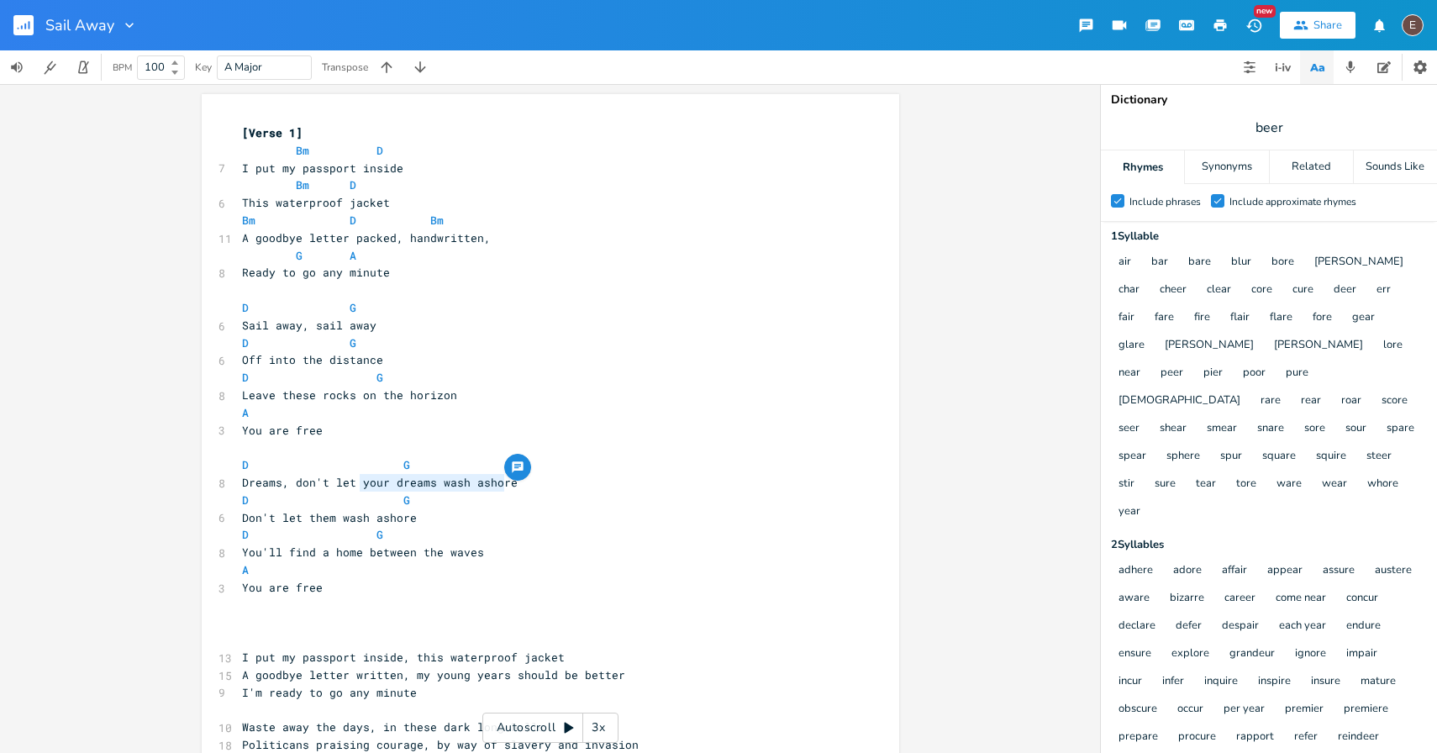
drag, startPoint x: 356, startPoint y: 482, endPoint x: 499, endPoint y: 483, distance: 142.8
click at [499, 482] on span "Dreams, don't let your dreams wash ashore" at bounding box center [380, 482] width 276 height 15
click at [434, 492] on pre "D G" at bounding box center [542, 501] width 607 height 18
type textarea "our dreams"
drag, startPoint x: 426, startPoint y: 483, endPoint x: 358, endPoint y: 486, distance: 68.1
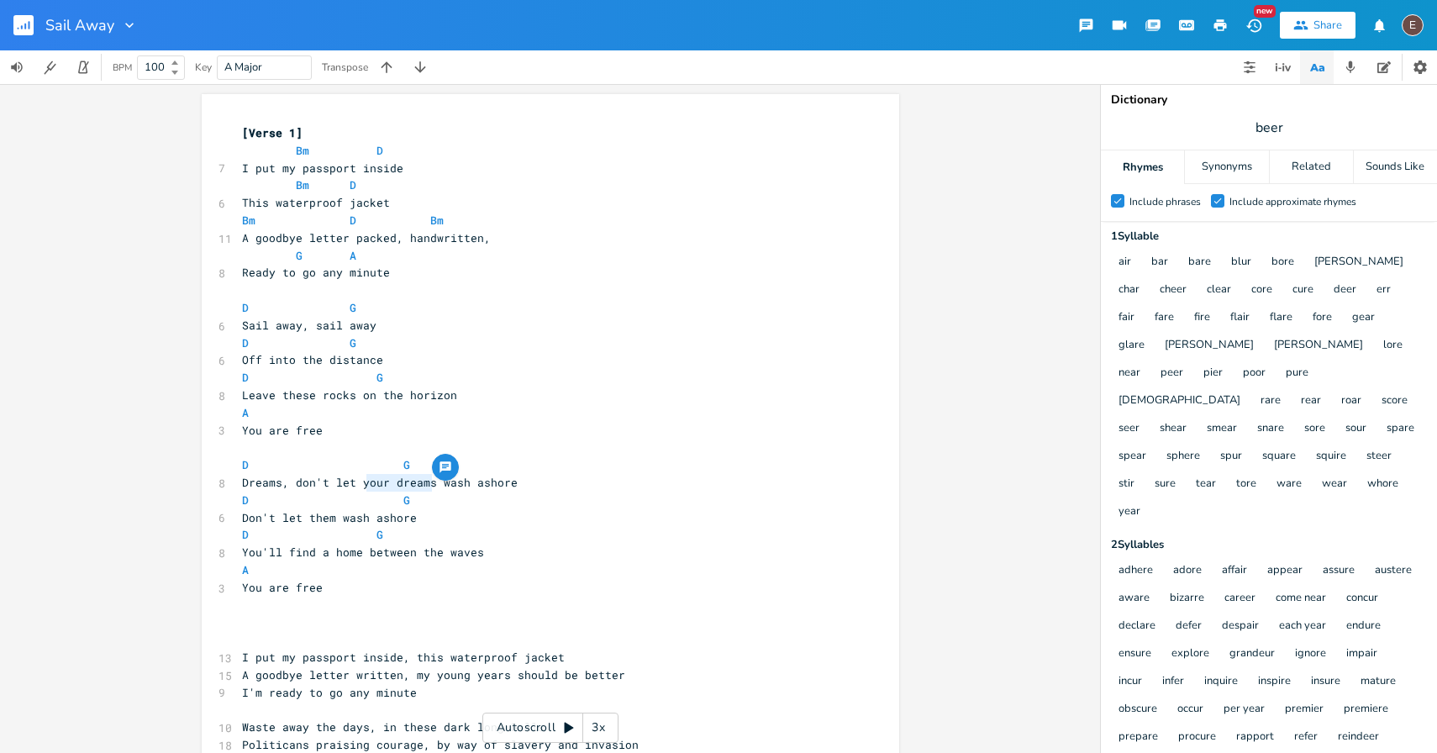
click at [358, 486] on span "Dreams, don't let your dreams wash ashore" at bounding box center [380, 482] width 276 height 15
type textarea "them"
click at [461, 483] on span "Dreams, don't let them wash ashore" at bounding box center [356, 482] width 229 height 15
type textarea "b"
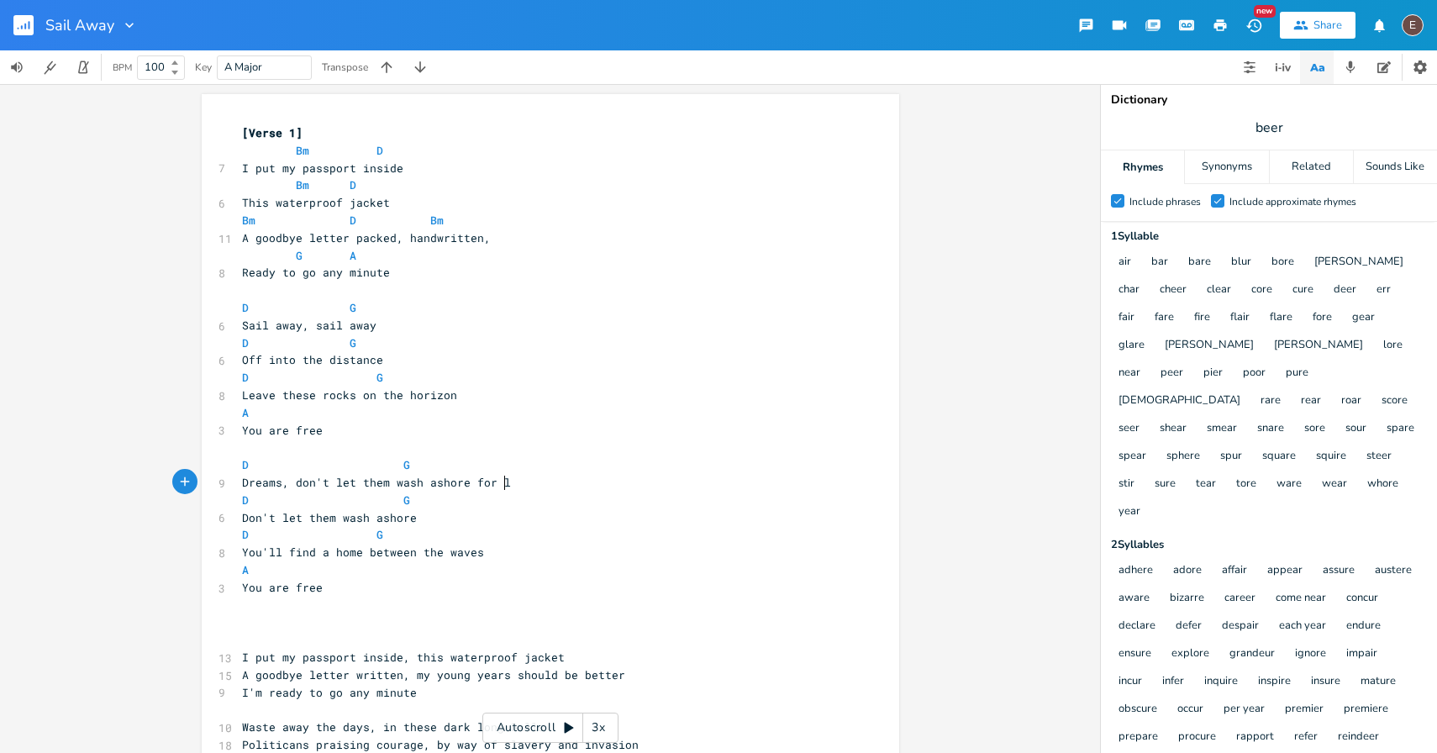
scroll to position [0, 36]
type textarea "for lies"
click at [493, 481] on span "Dreams, don't let them wash ashore for lies" at bounding box center [386, 482] width 289 height 15
type textarea "nothin"
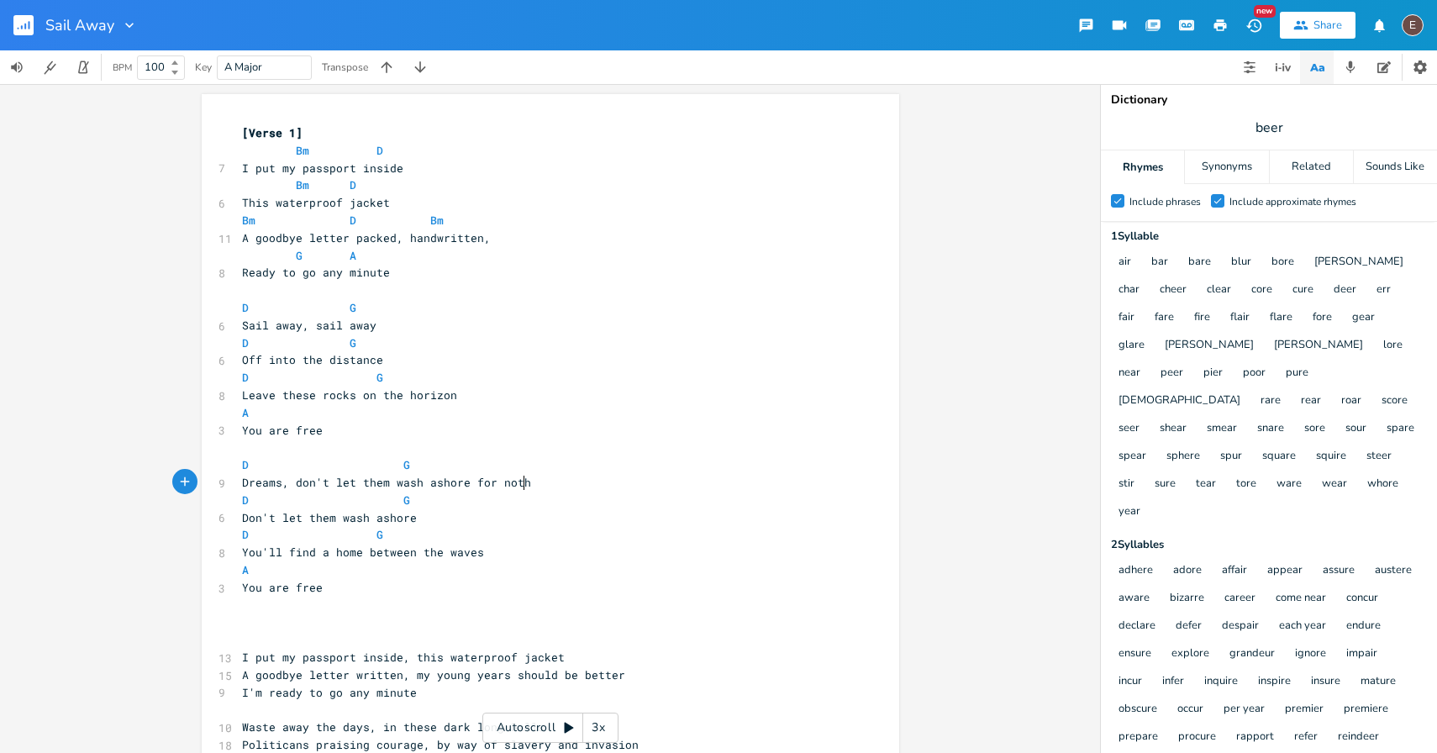
scroll to position [0, 31]
click at [527, 485] on span "Dreams, don't let them wash ashore for nothin" at bounding box center [393, 482] width 302 height 15
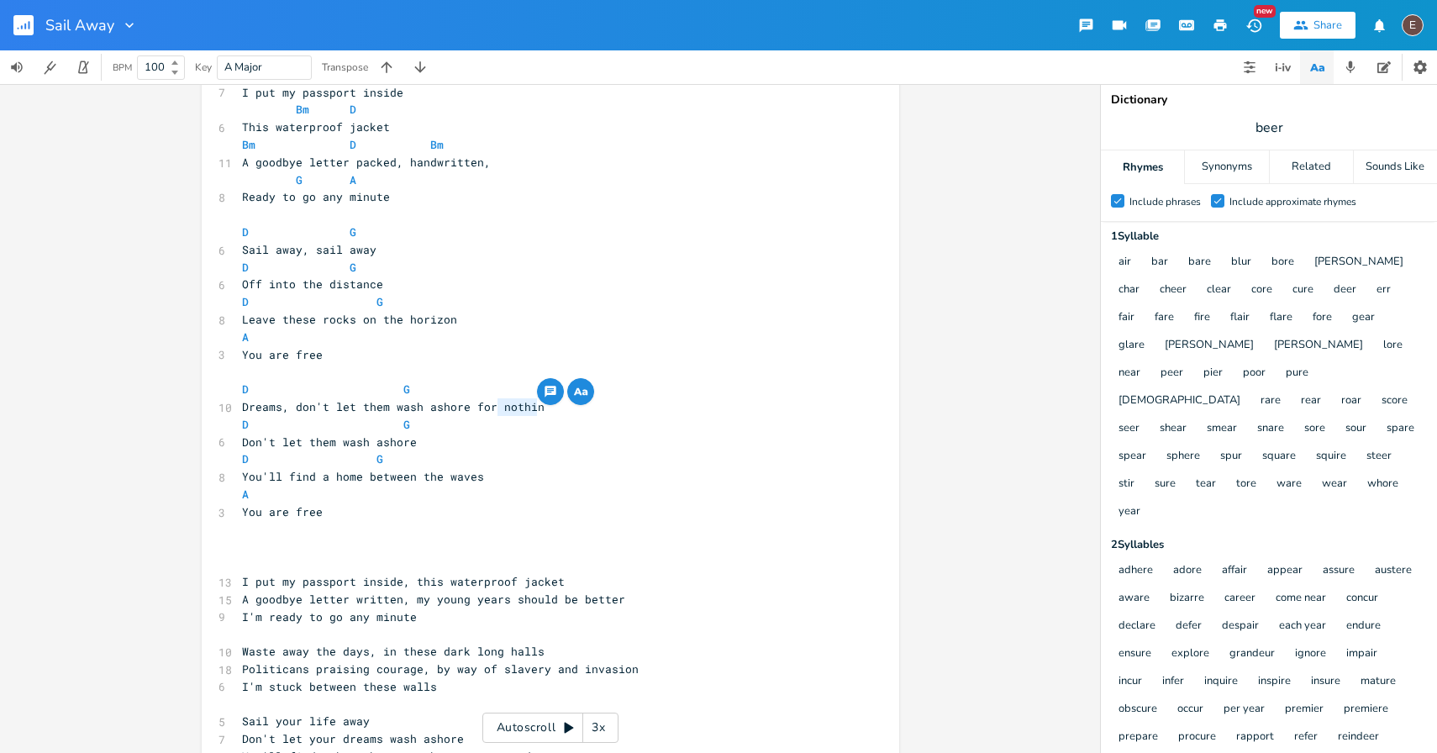
scroll to position [87, 0]
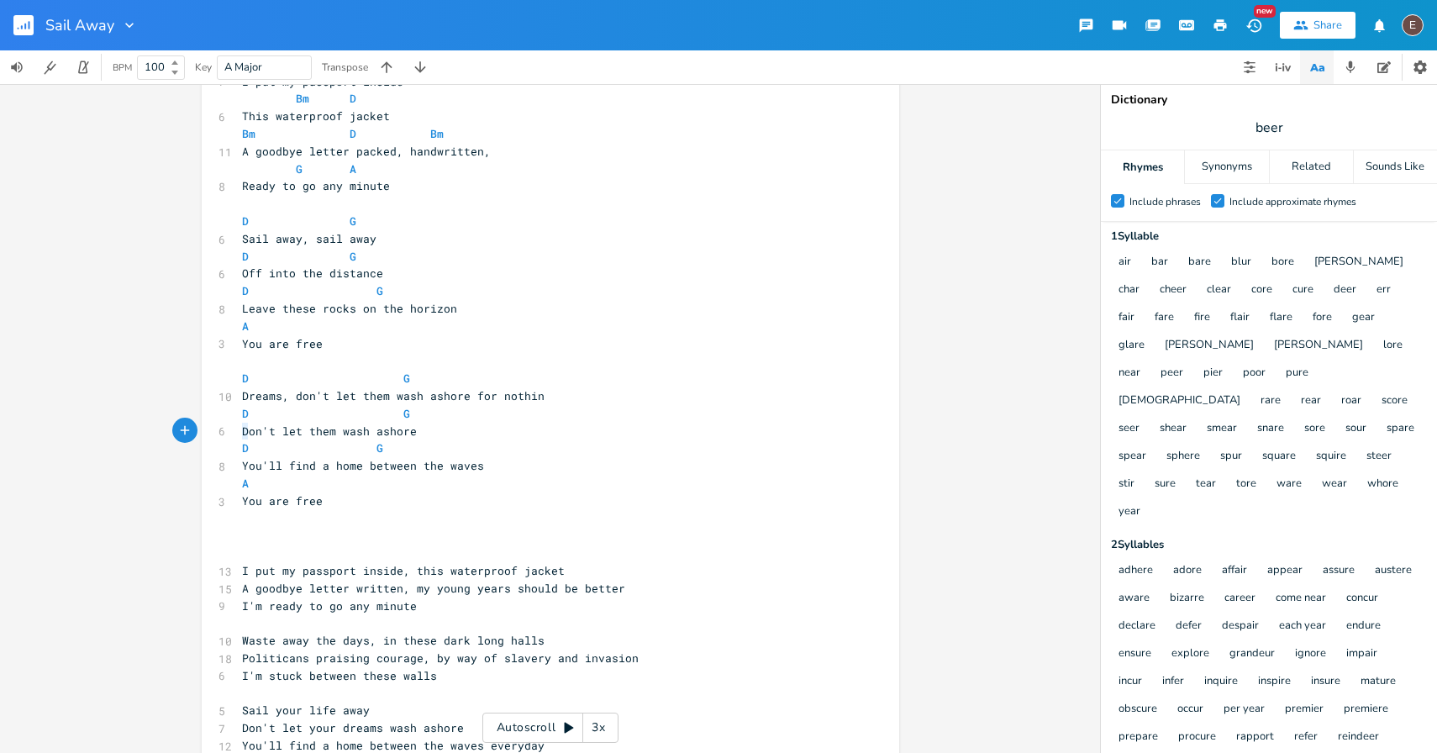
click at [242, 430] on span "Don't let them wash ashore" at bounding box center [329, 430] width 175 height 15
type textarea "We"
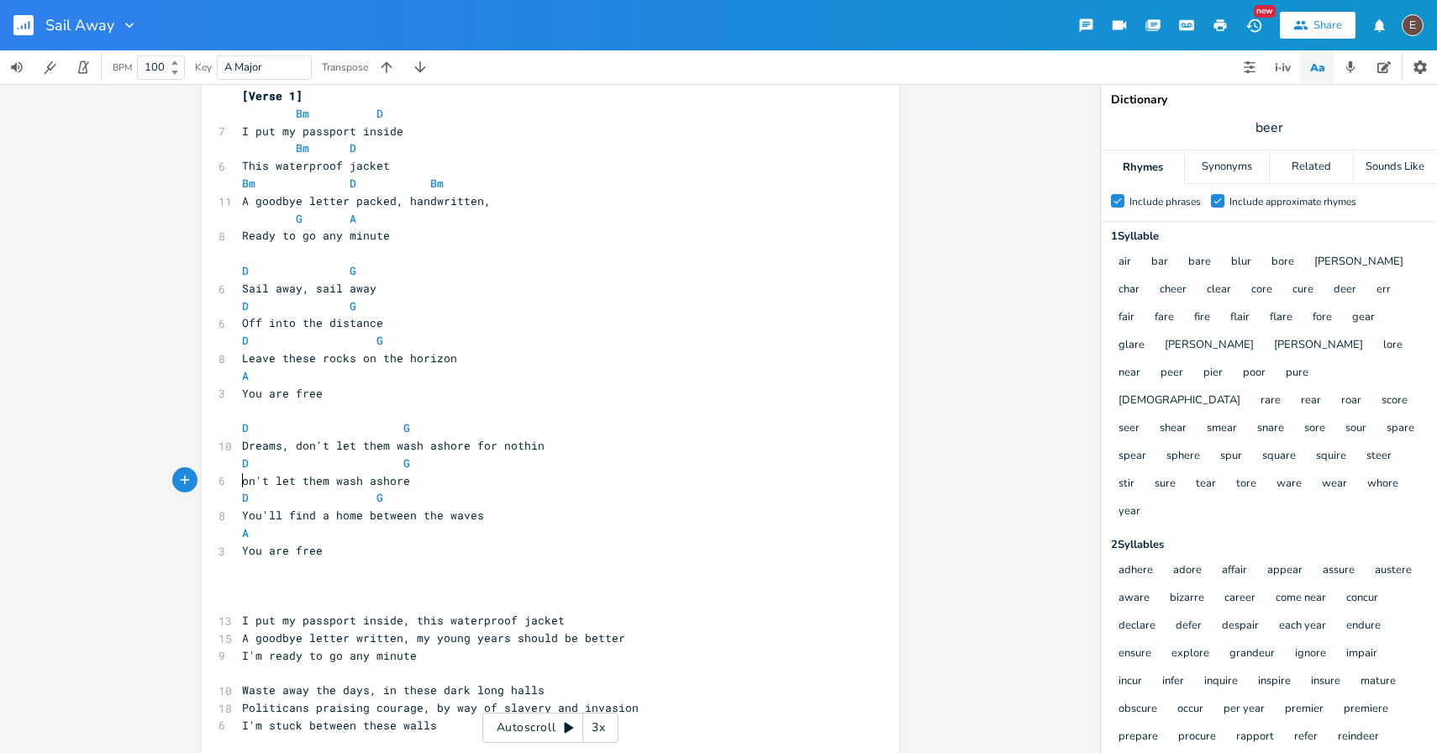
scroll to position [0, 0]
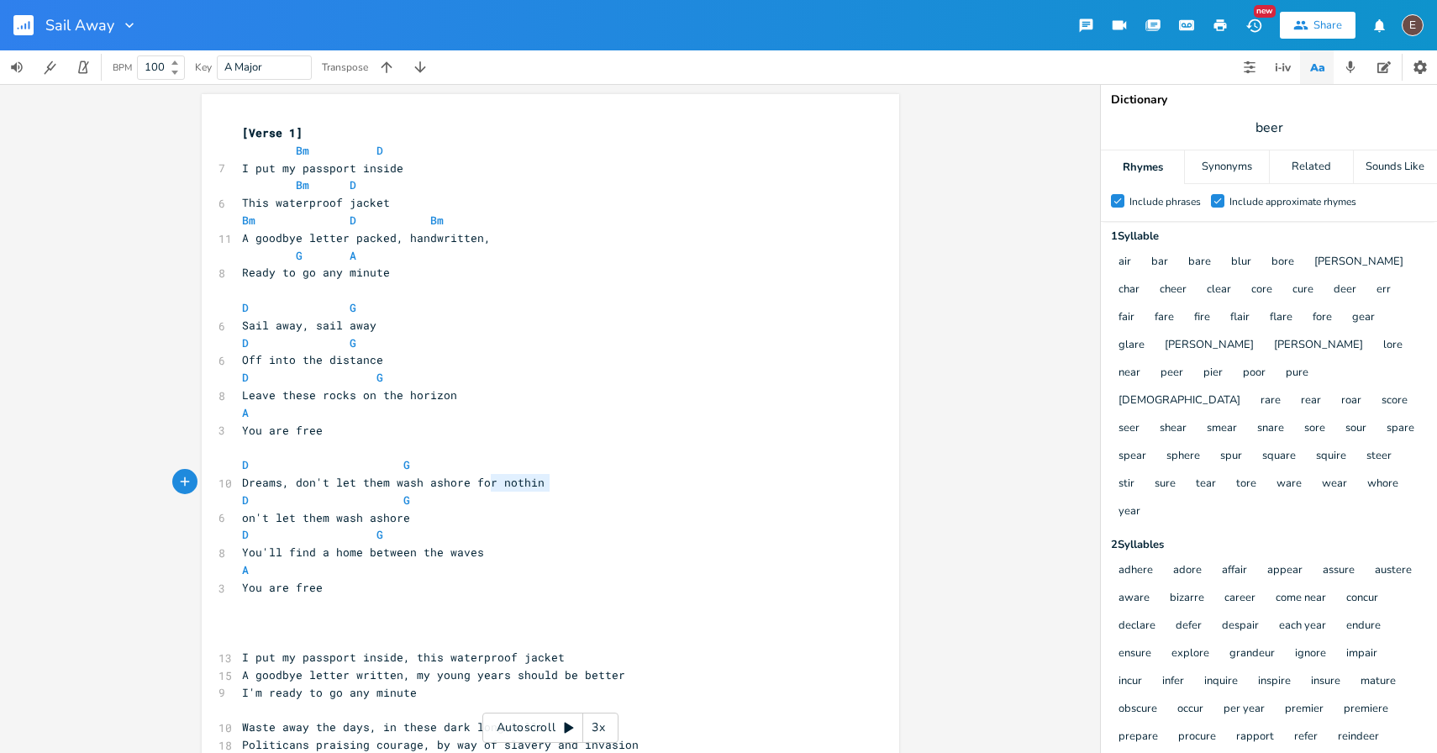
type textarea "for nothin"
drag, startPoint x: 553, startPoint y: 479, endPoint x: 468, endPoint y: 482, distance: 84.9
click at [468, 482] on pre "Dreams, don't let them wash ashore for nothin" at bounding box center [542, 483] width 607 height 18
click at [318, 524] on pre "on't let them wash ashore" at bounding box center [542, 518] width 607 height 18
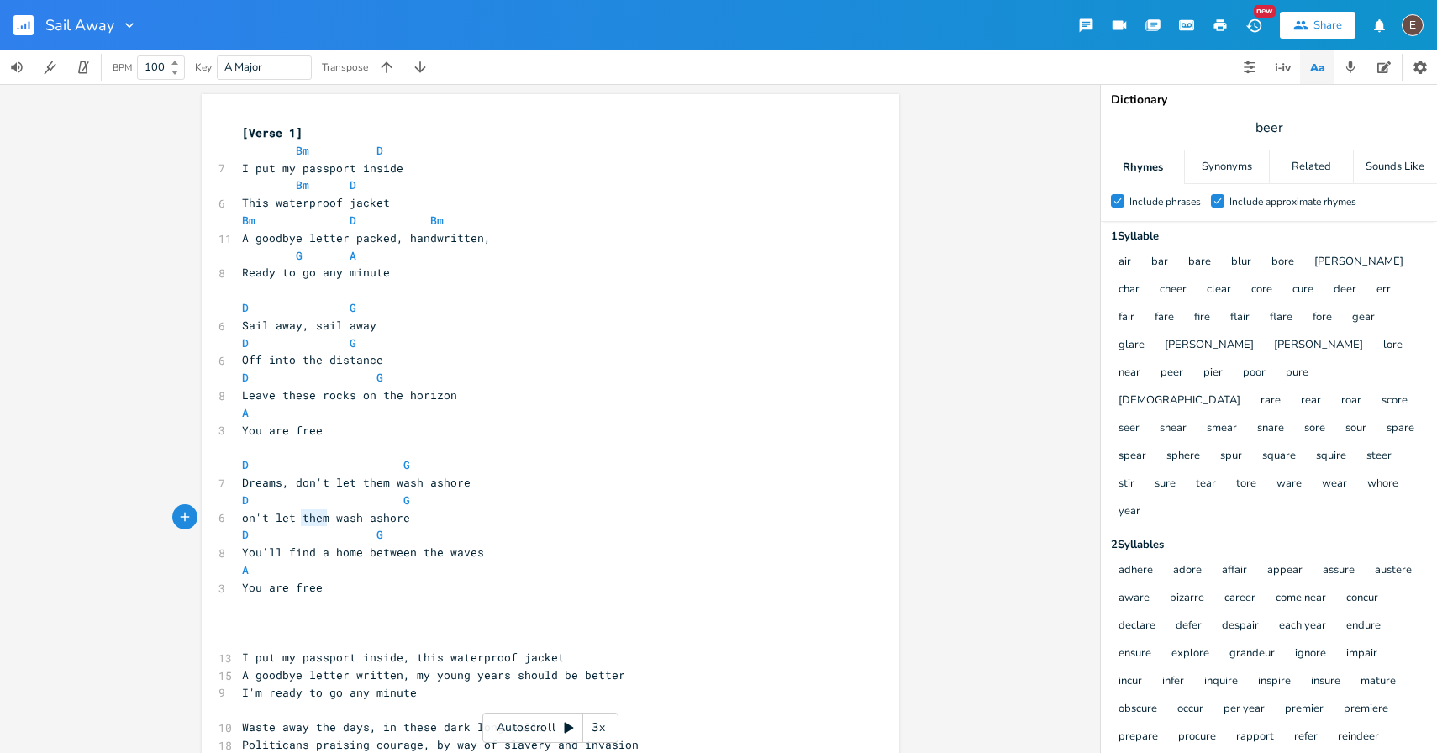
click at [318, 524] on pre "on't let them wash ashore" at bounding box center [542, 518] width 607 height 18
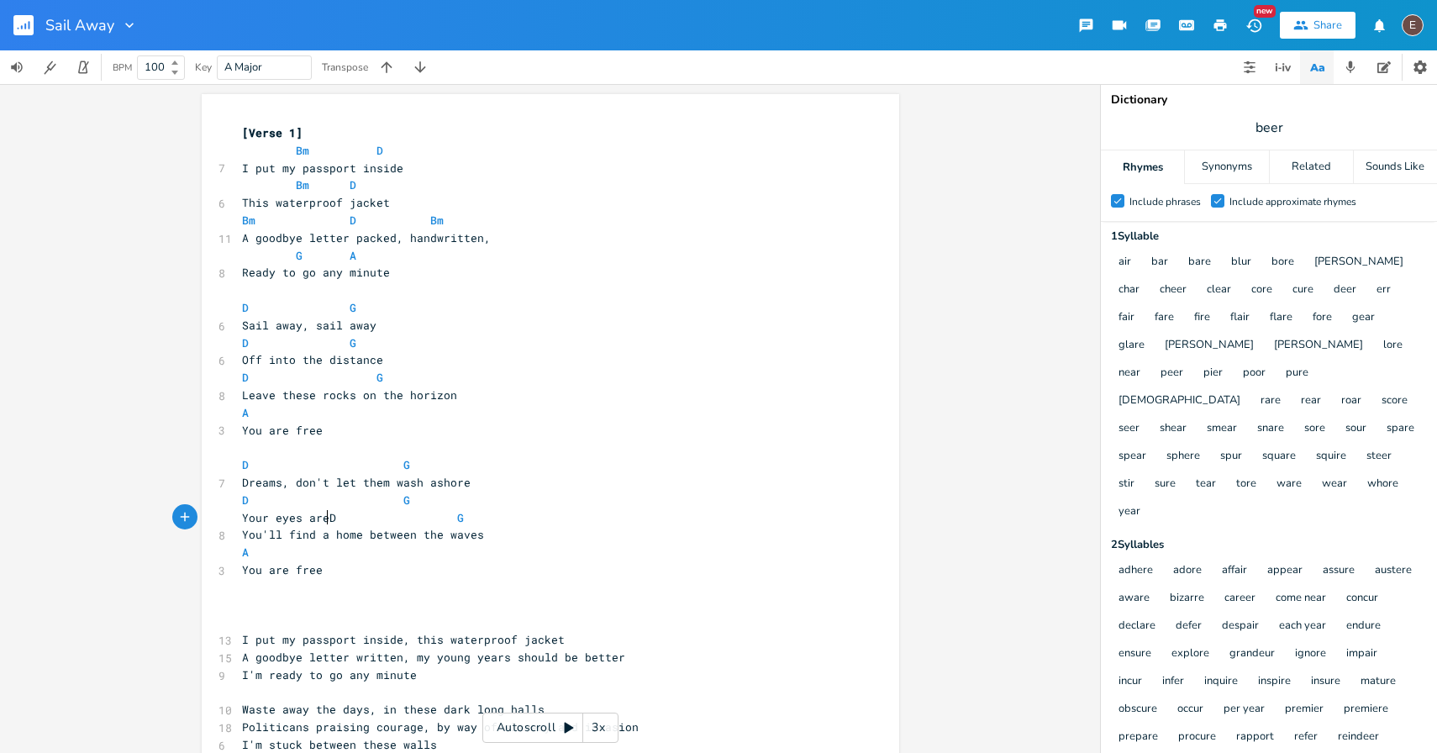
scroll to position [0, 69]
type textarea "Your eyes are"
type textarea "scarce but fr"
type textarea "or everyone to see"
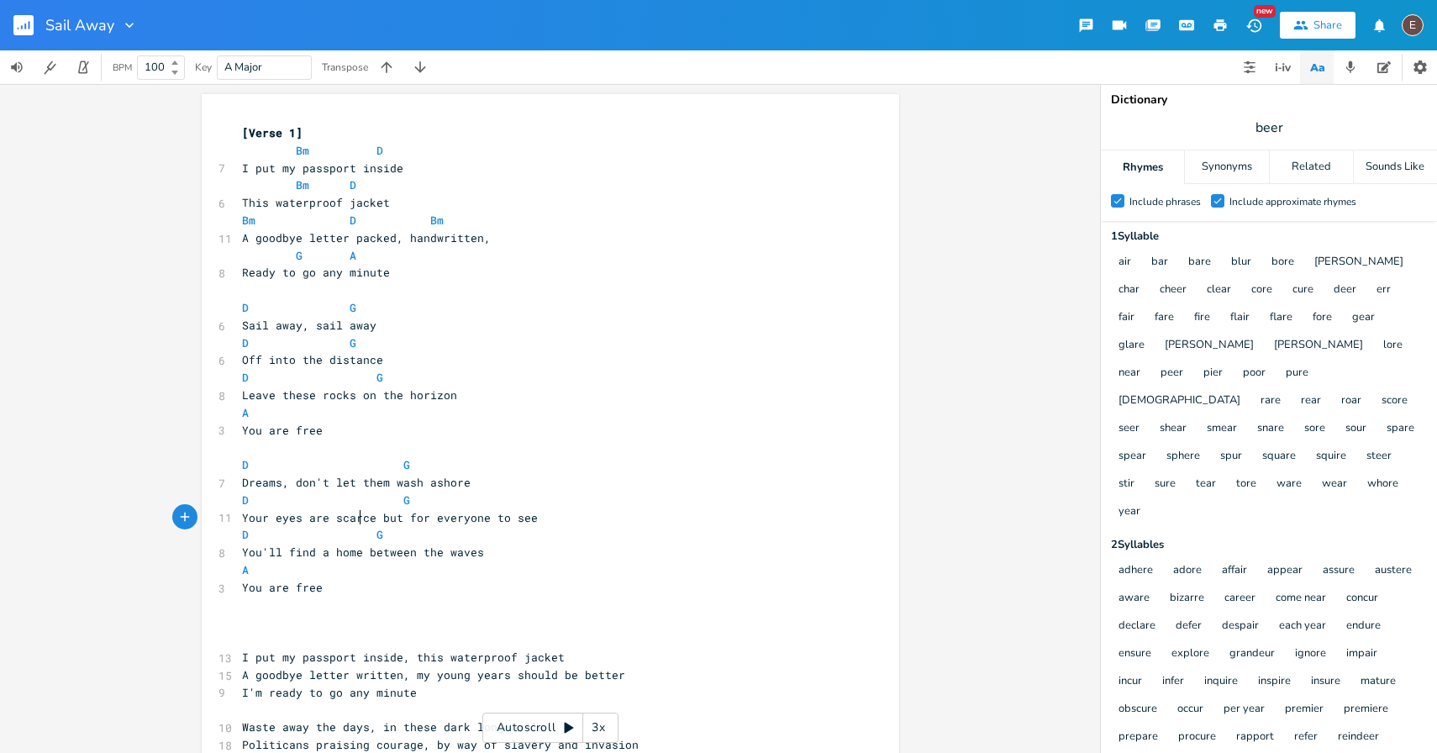
click at [354, 512] on span "Your eyes are scarce but for everyone to see" at bounding box center [390, 517] width 296 height 15
type textarea "scarce"
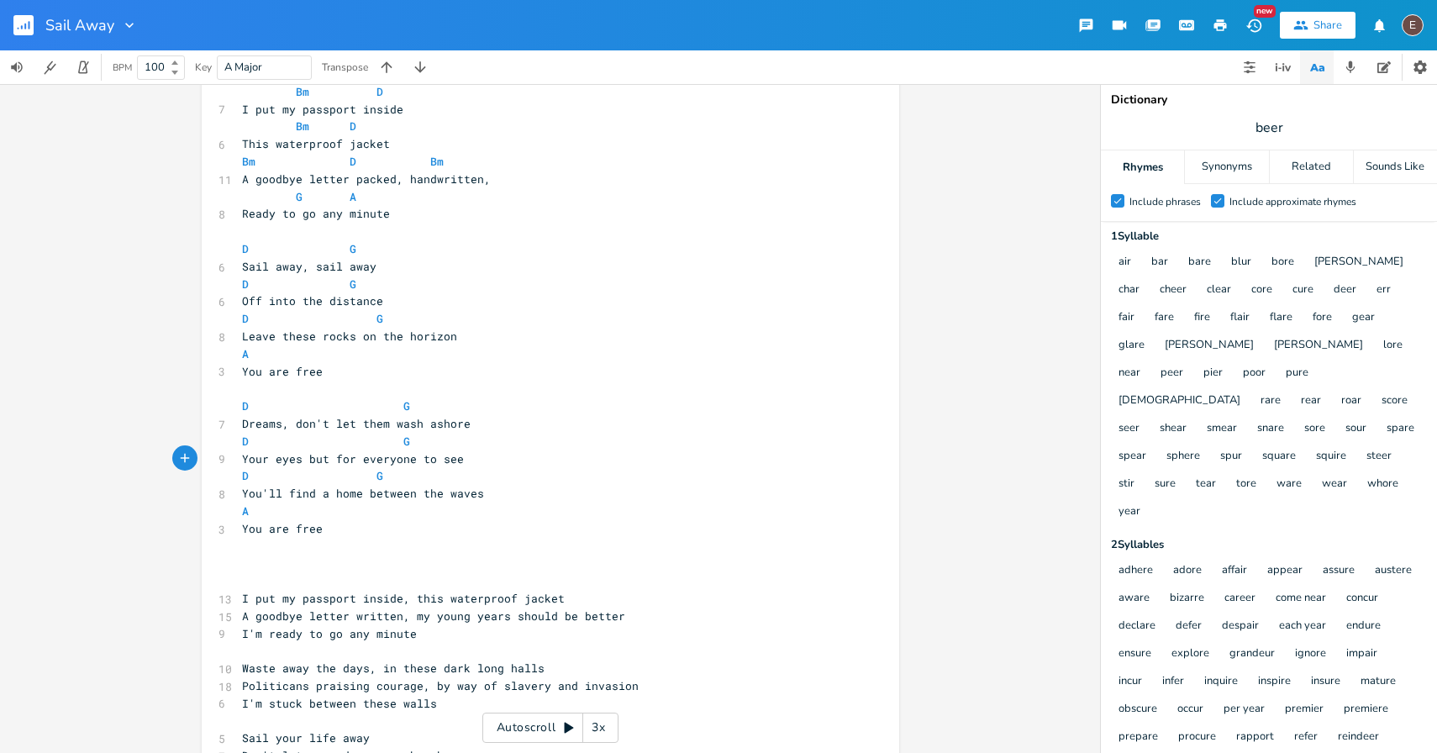
scroll to position [77, 0]
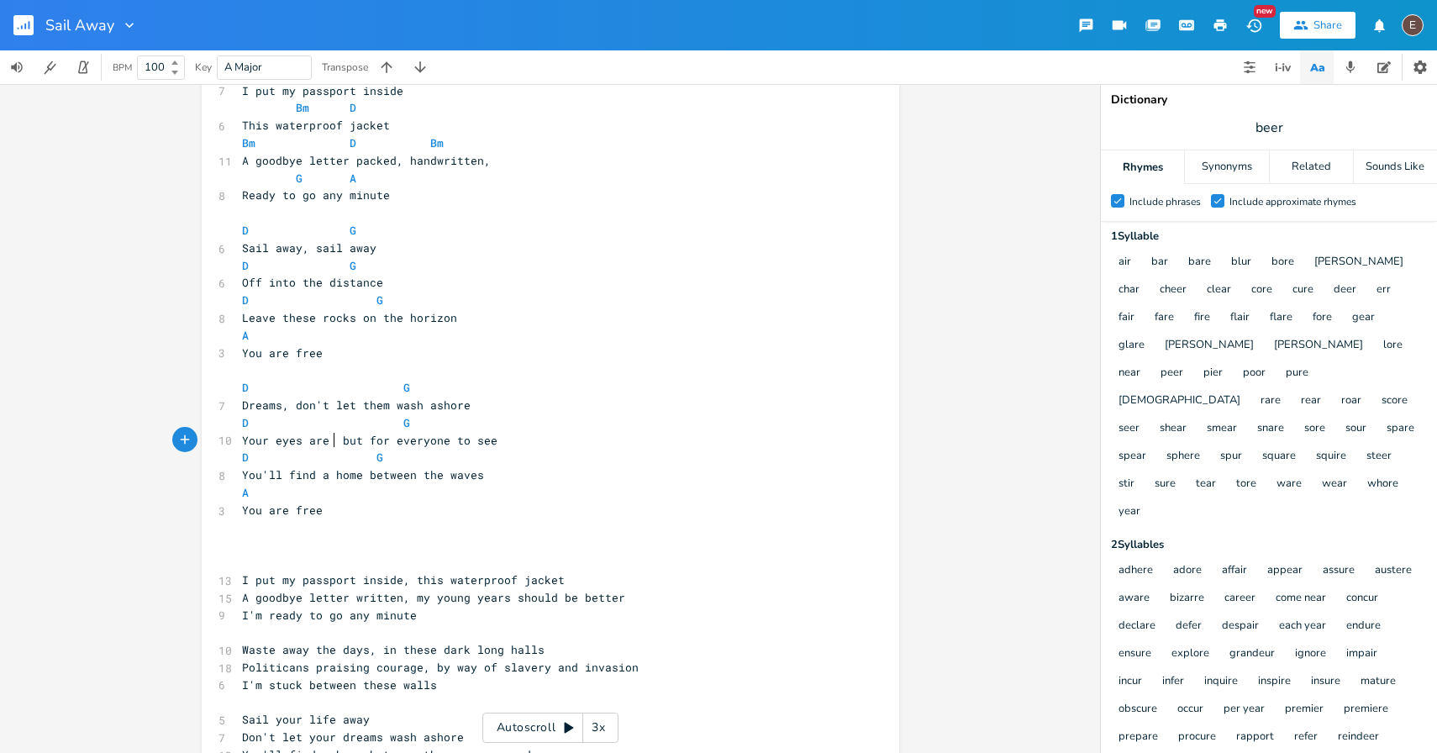
type textarea "are fre"
type textarea "are for everyone to see"
type textarea "ut for everyone to see"
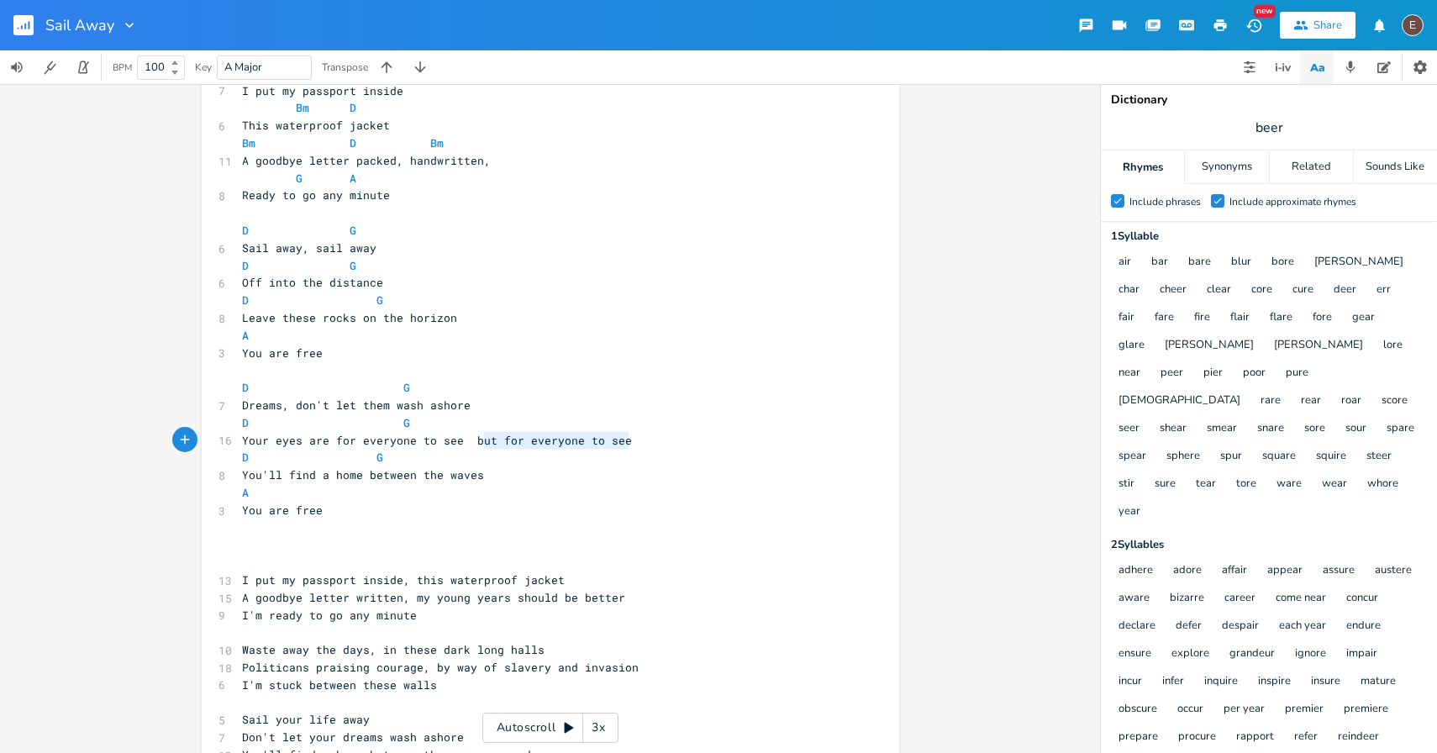
drag, startPoint x: 650, startPoint y: 437, endPoint x: 471, endPoint y: 436, distance: 179.0
click at [471, 436] on pre "Your eyes are for everyone to see but for everyone to see" at bounding box center [542, 441] width 607 height 18
click at [318, 444] on span "Your eyes are for everyone to see" at bounding box center [353, 440] width 222 height 15
type textarea "are"
click at [318, 444] on span "Your eyes are for everyone to see" at bounding box center [353, 440] width 222 height 15
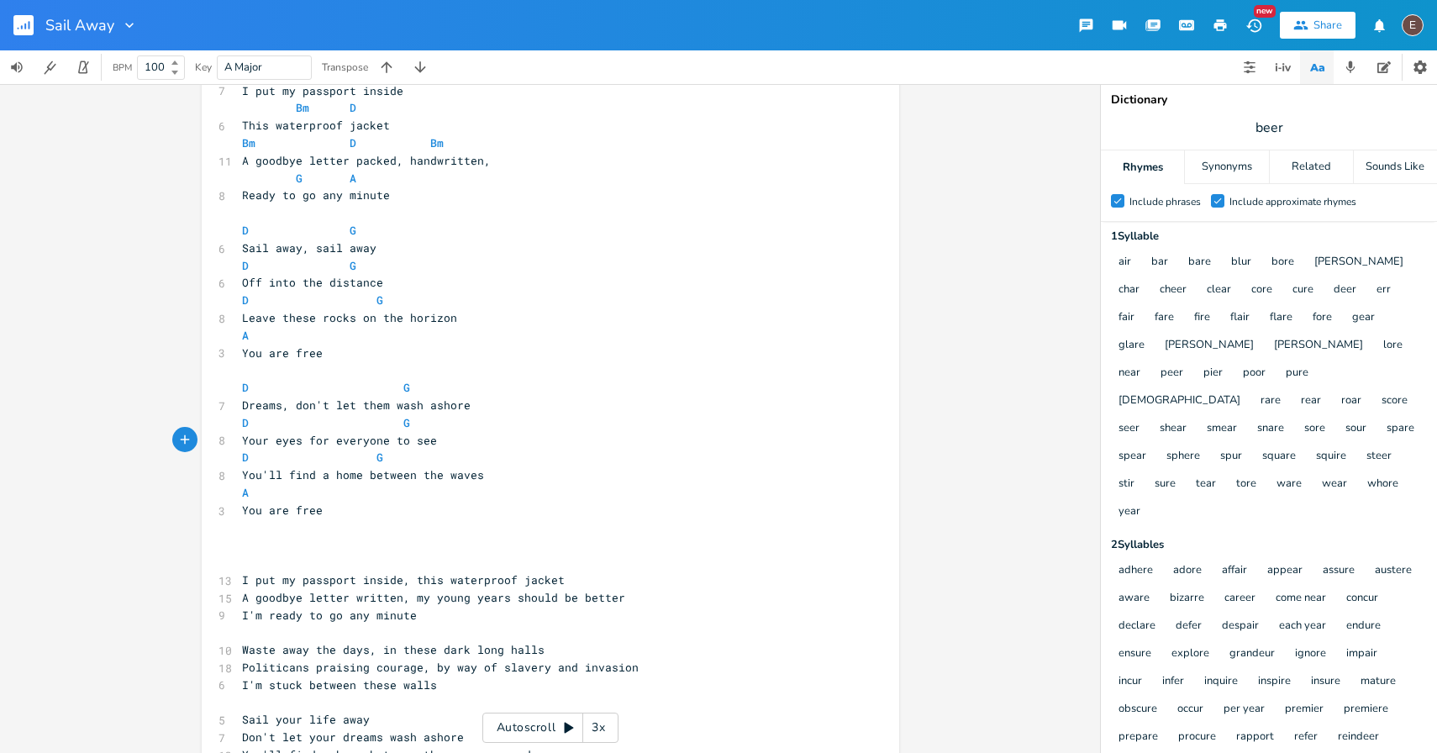
click at [262, 444] on span "Your eyes for everyone to see" at bounding box center [339, 440] width 195 height 15
click at [266, 444] on span "Your eyes for everyone to see" at bounding box center [339, 440] width 195 height 15
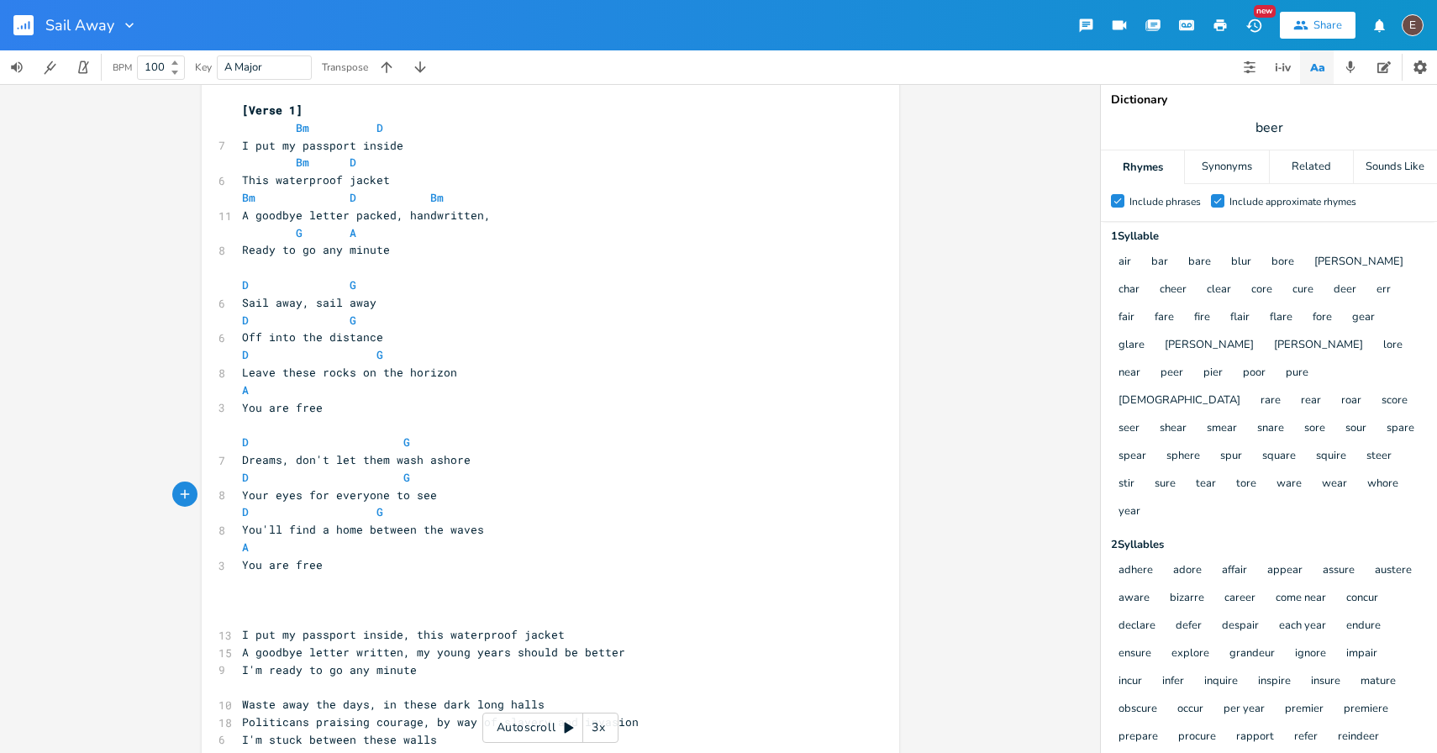
scroll to position [21, 0]
drag, startPoint x: 365, startPoint y: 306, endPoint x: 307, endPoint y: 308, distance: 58.9
click at [307, 308] on span "Sail away, sail away" at bounding box center [309, 304] width 134 height 15
type textarea "don't look back"
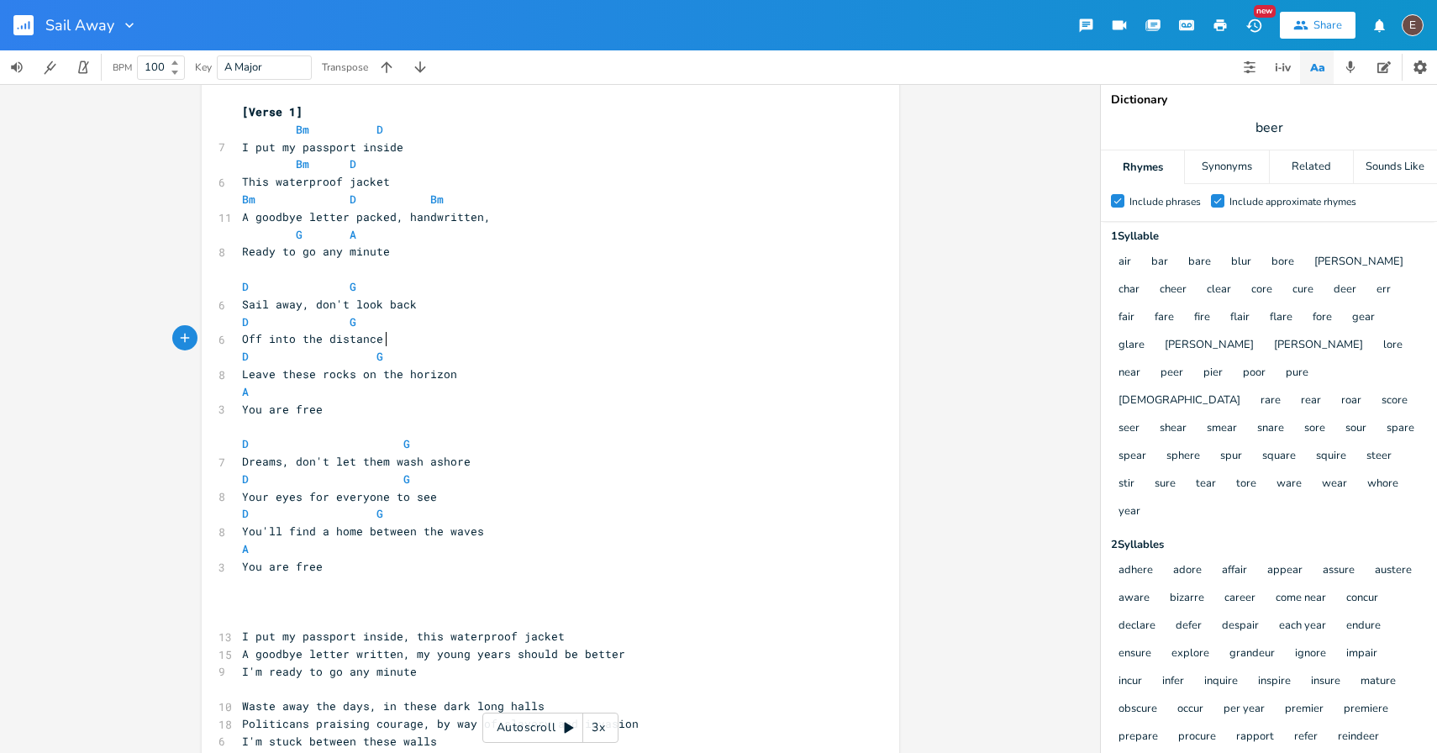
click at [395, 337] on pre "Off into the distance" at bounding box center [542, 339] width 607 height 18
type textarea ", sail away"
click at [276, 390] on pre "A" at bounding box center [542, 392] width 607 height 18
type textarea "G"
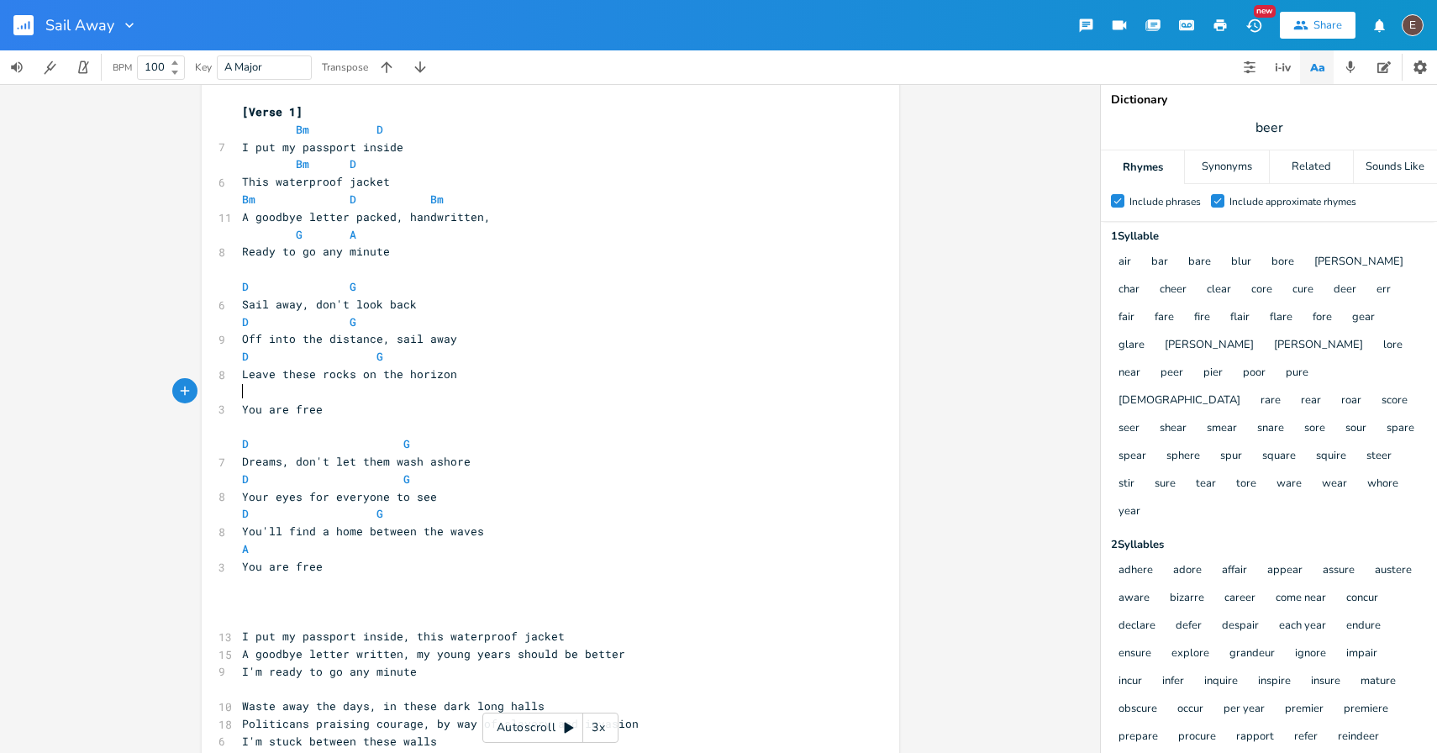
scroll to position [0, 8]
type textarea "D"
drag, startPoint x: 404, startPoint y: 358, endPoint x: 223, endPoint y: 358, distance: 180.6
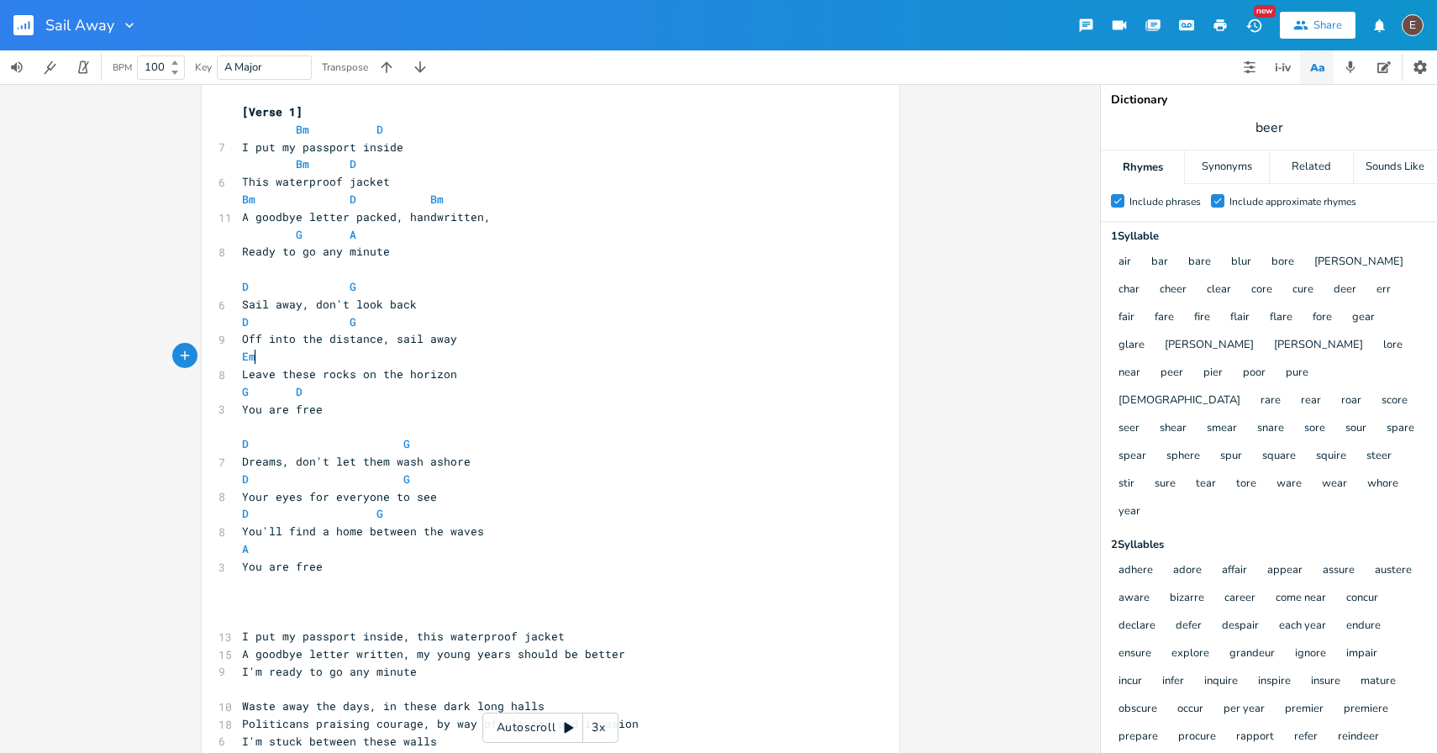
type textarea "Em"
type textarea "7"
click at [634, 449] on pre "D G" at bounding box center [542, 444] width 607 height 18
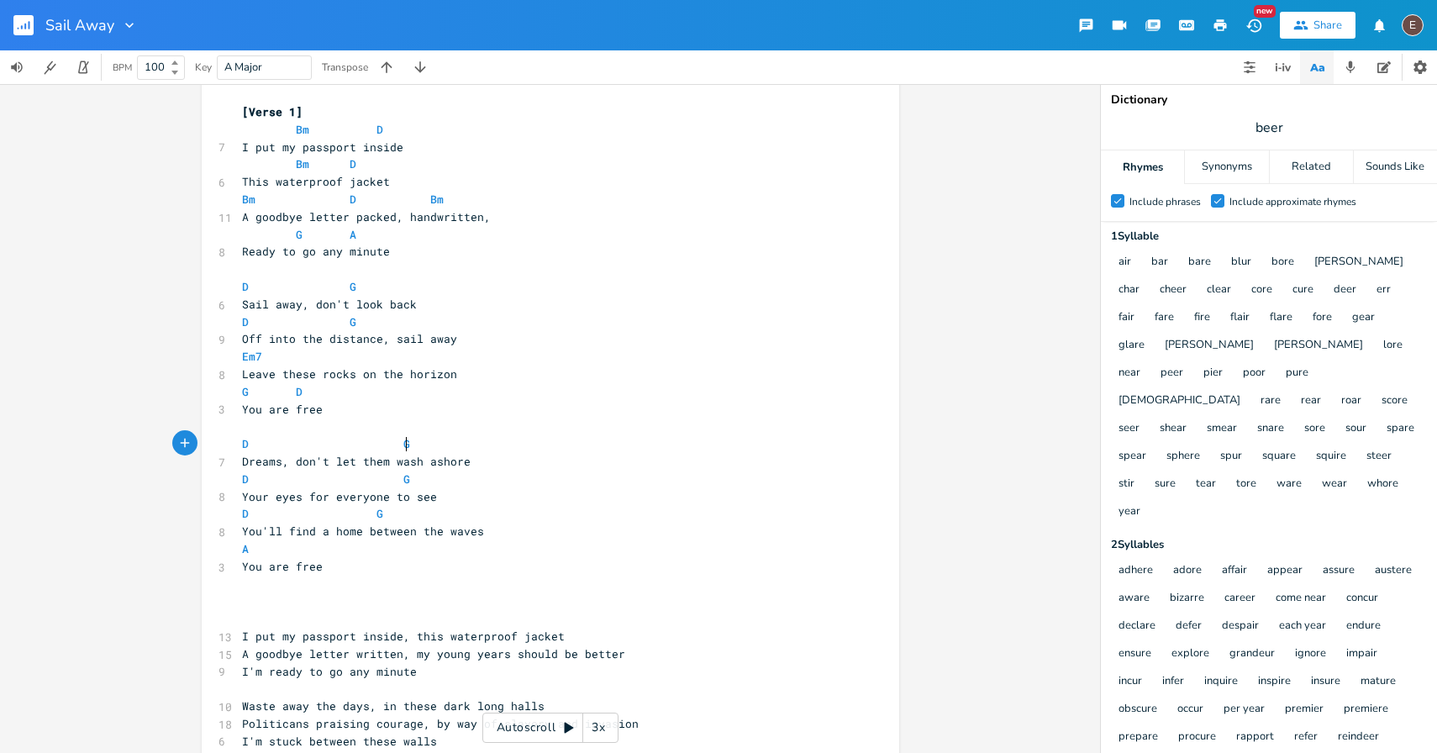
click at [439, 353] on pre "Em7" at bounding box center [542, 357] width 607 height 18
type textarea "A"
click at [506, 412] on pre "You are free" at bounding box center [542, 410] width 607 height 18
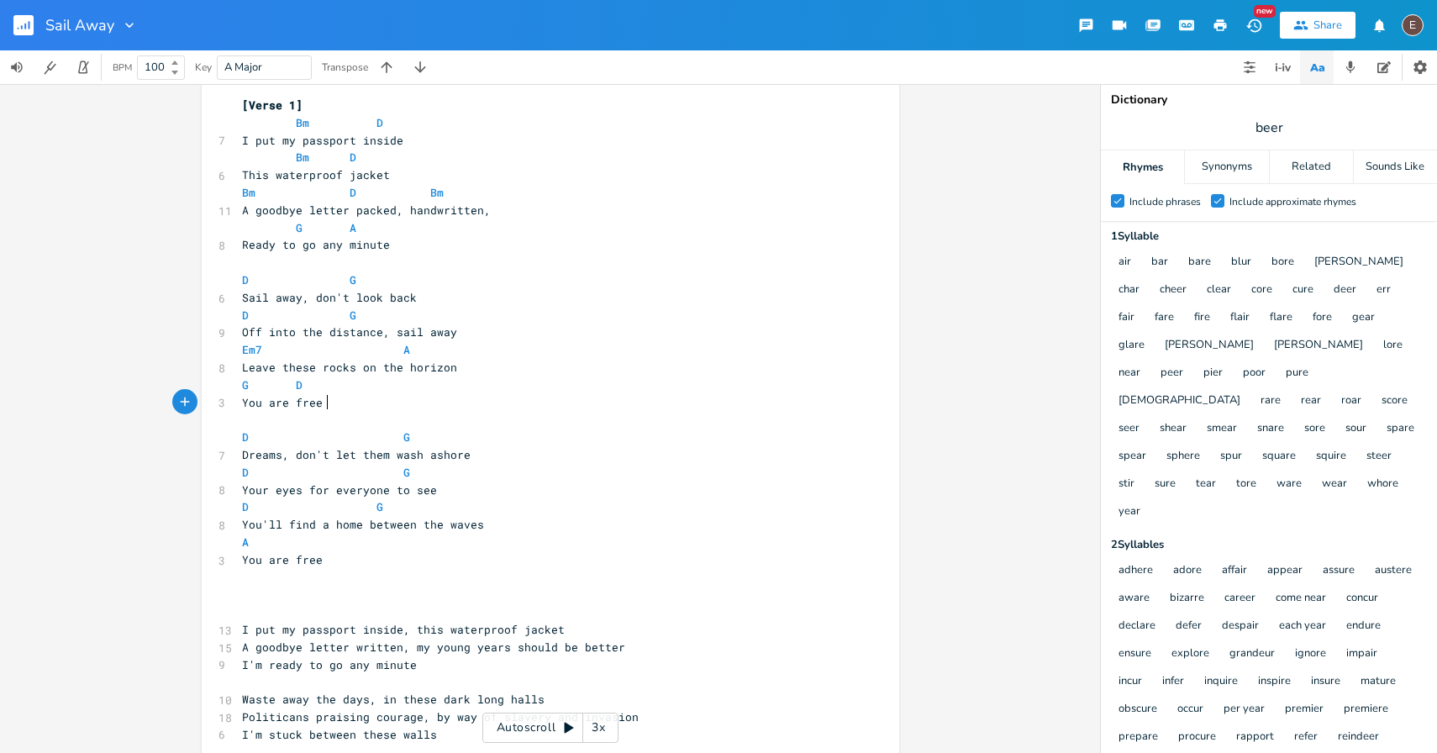
scroll to position [0, 0]
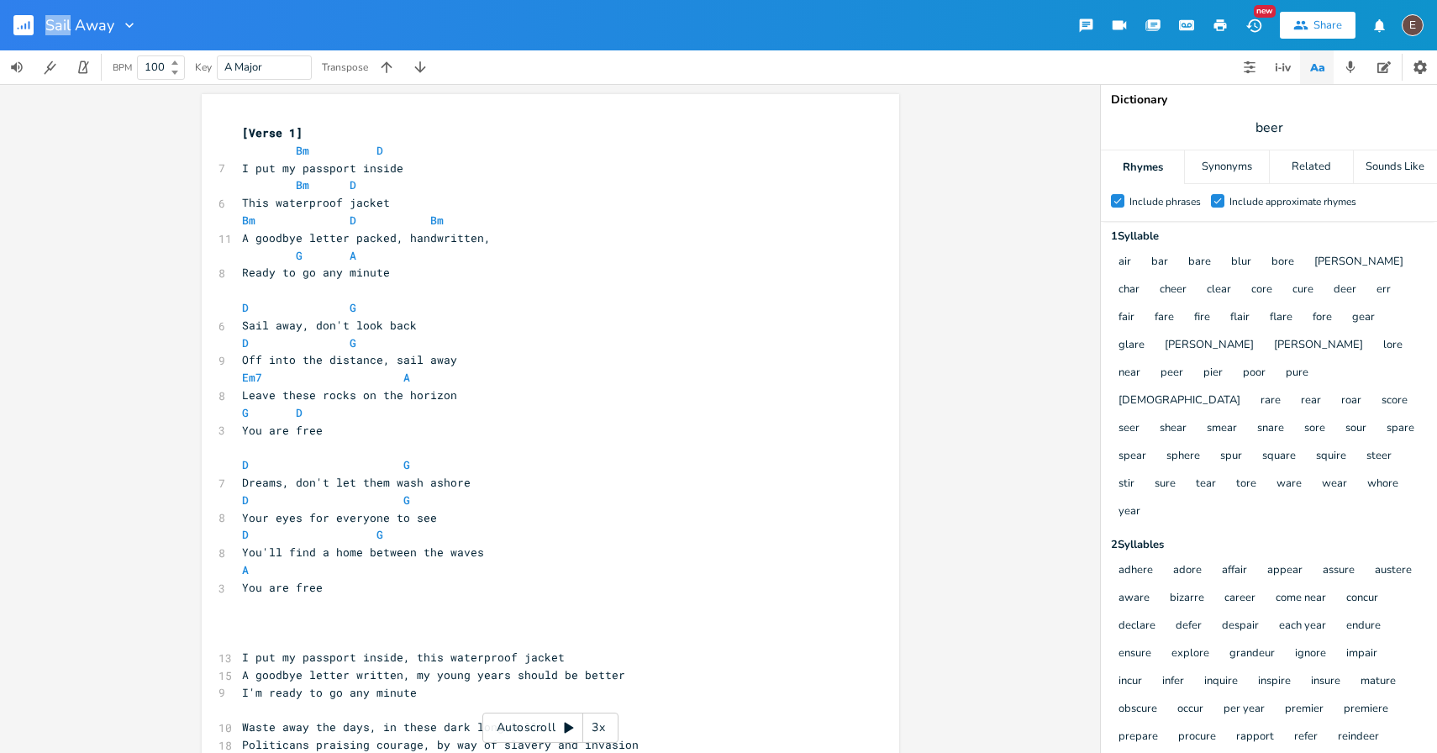
drag, startPoint x: 21, startPoint y: 24, endPoint x: 362, endPoint y: 22, distance: 341.1
click at [0, 0] on div "Sail Away" at bounding box center [69, 25] width 138 height 50
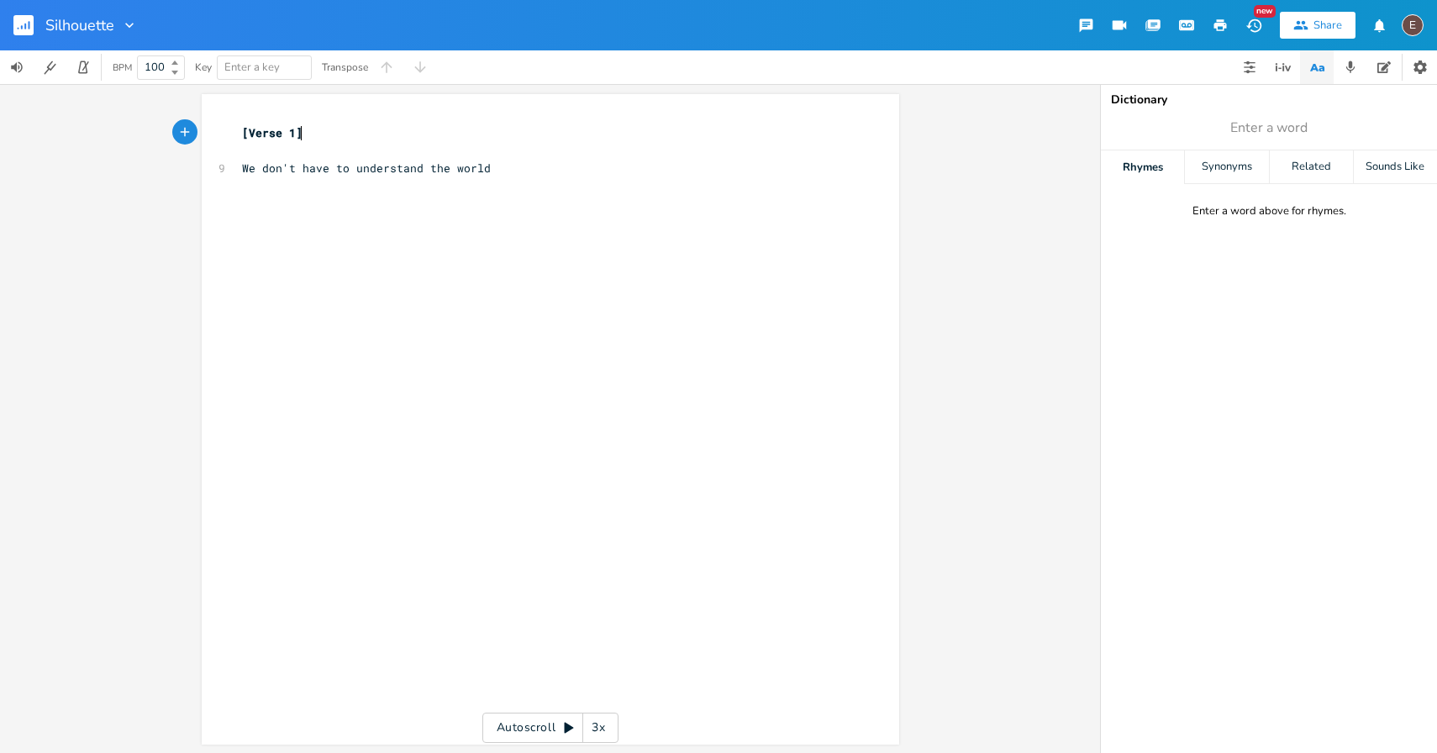
click at [239, 134] on pre "[Verse 1]" at bounding box center [542, 133] width 607 height 18
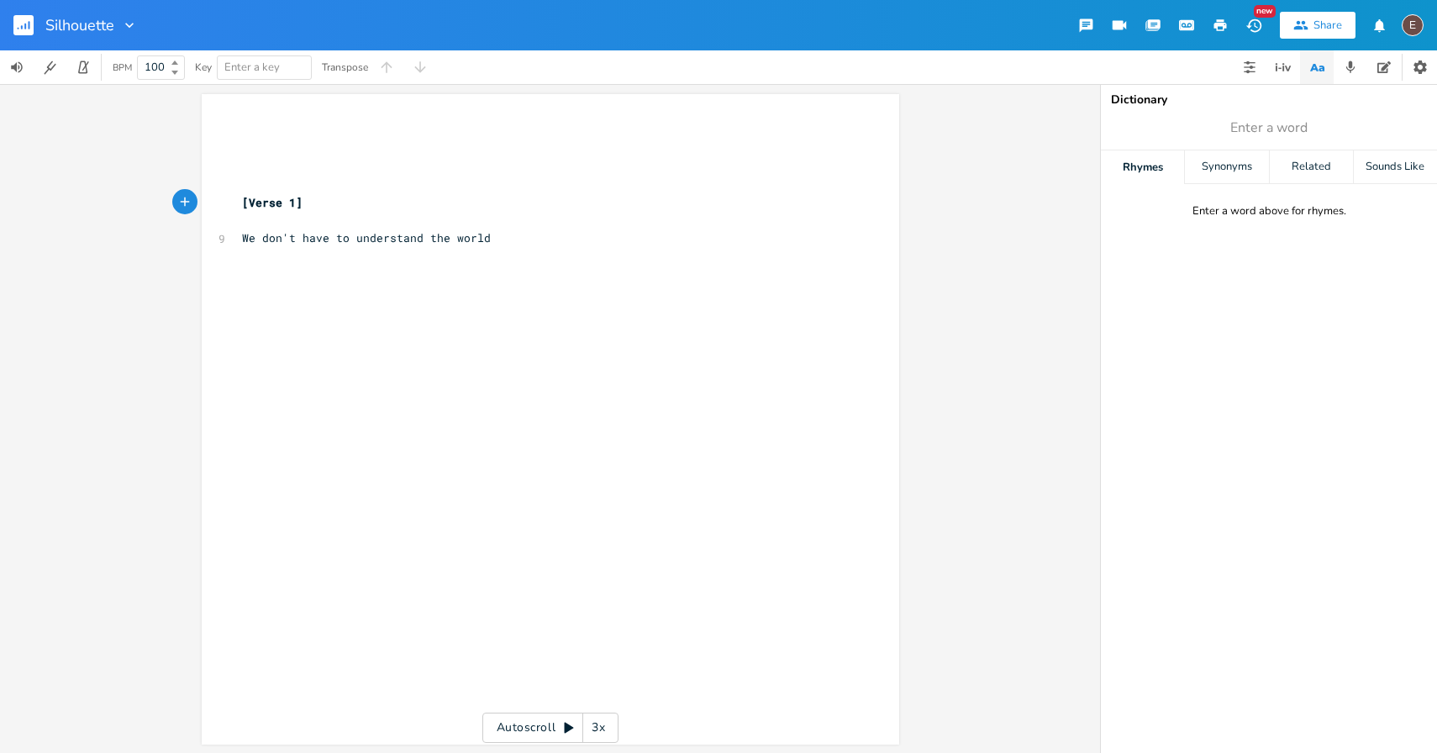
click at [245, 116] on div "xxxxxxxxxx ​ ​ ​ ​ [Verse 1] ​ 9 We don't have to understand the world ​ ​ ​" at bounding box center [550, 419] width 697 height 650
click at [245, 125] on pre "​" at bounding box center [542, 133] width 607 height 18
type textarea "Capo"
type textarea ": IV, key: G"
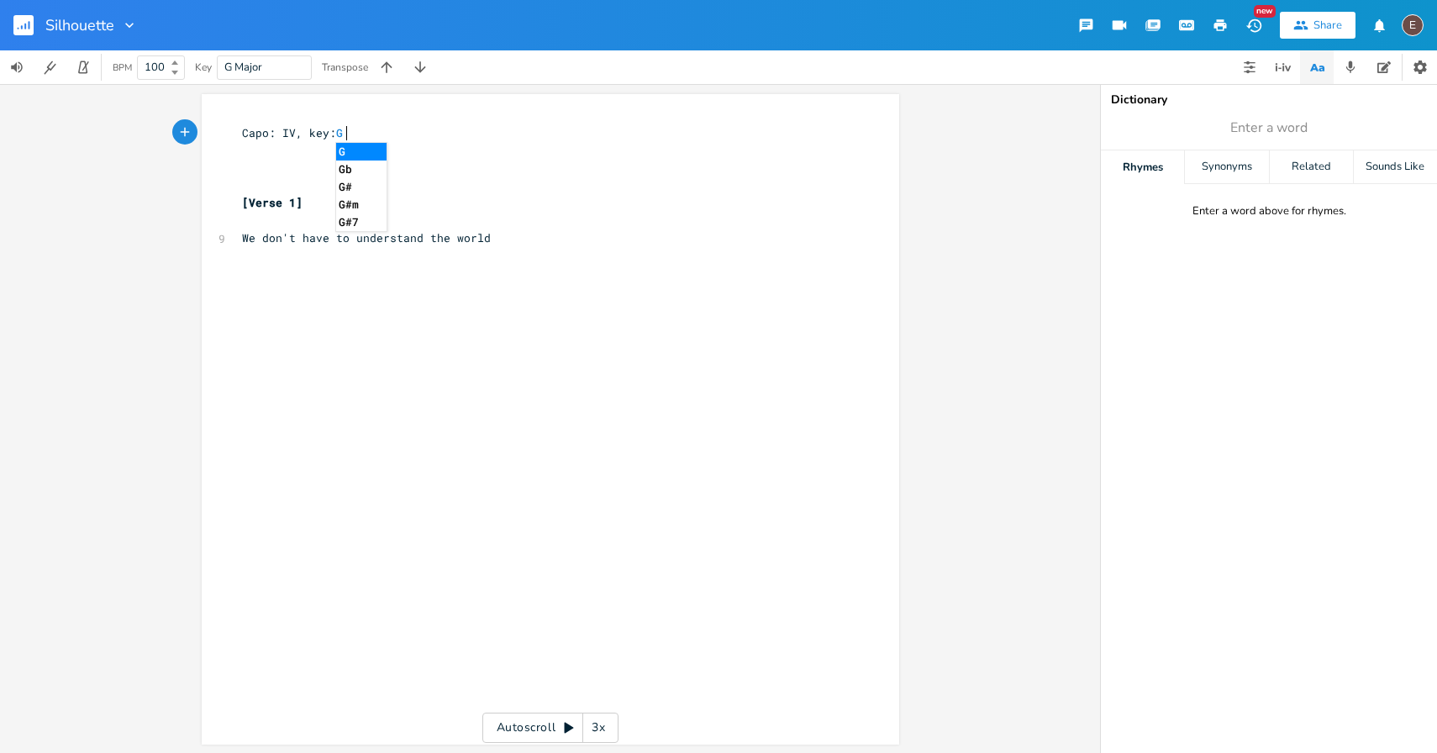
scroll to position [0, 54]
click at [269, 193] on pre "​" at bounding box center [542, 185] width 607 height 18
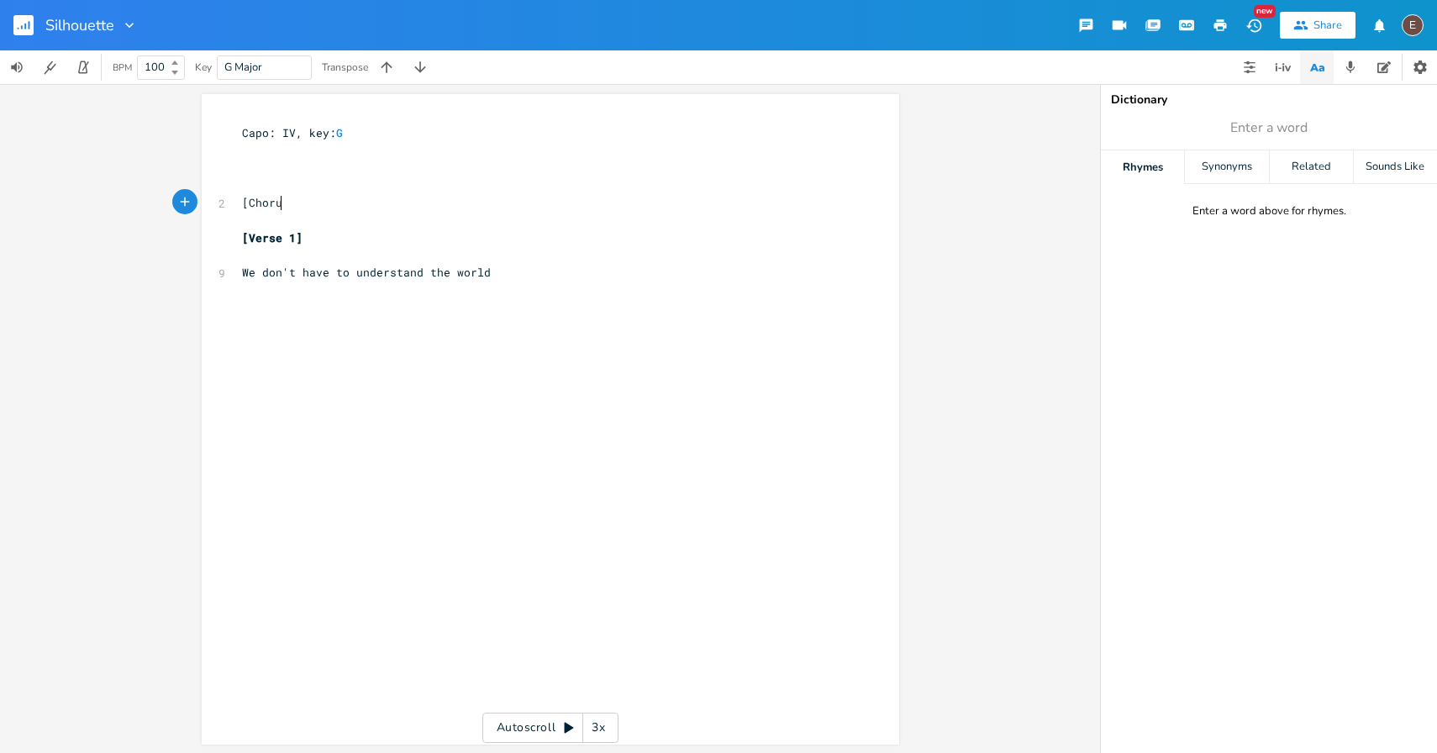
type textarea "[Chorus["
type textarea "]"
type textarea "o"
type textarea "On top og"
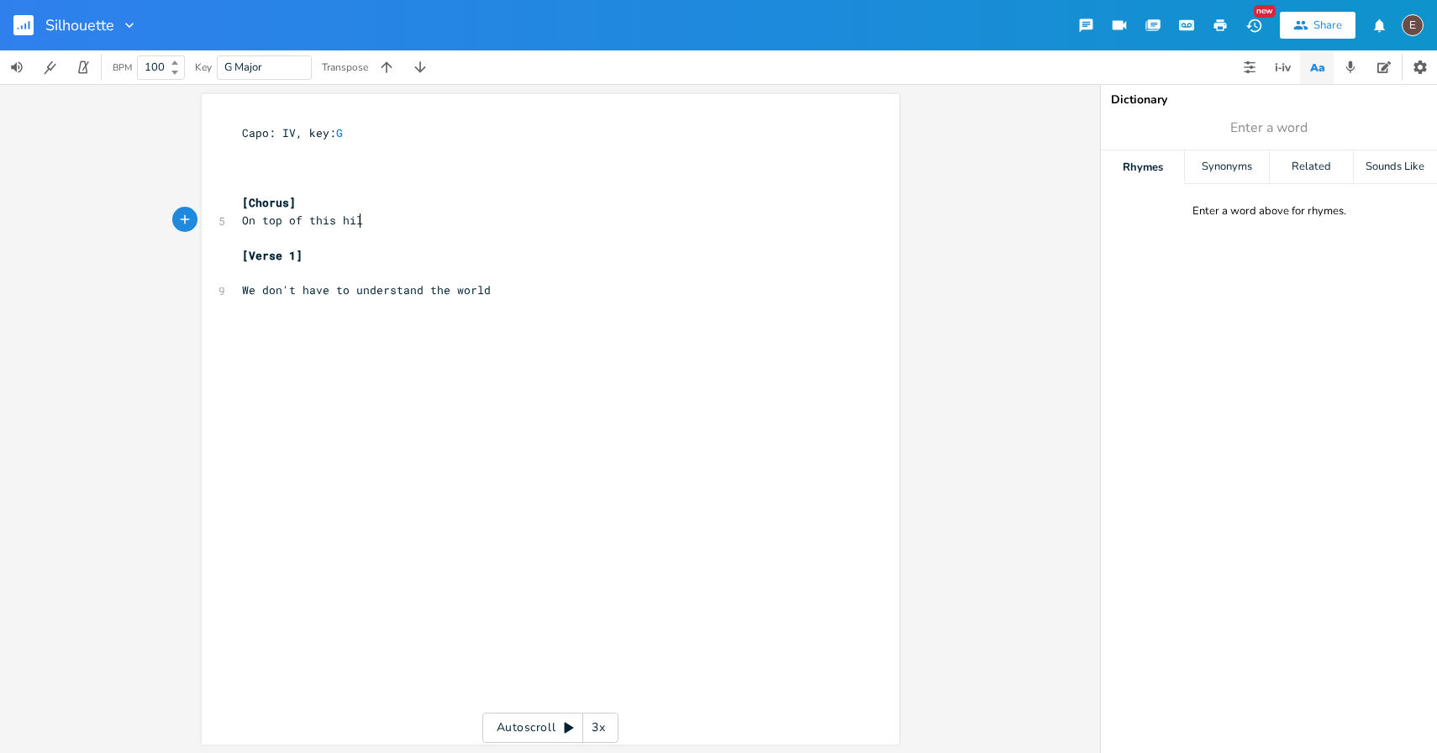
type textarea "f this hill"
type textarea "I can see"
type textarea "On top of this hell"
type textarea "ill"
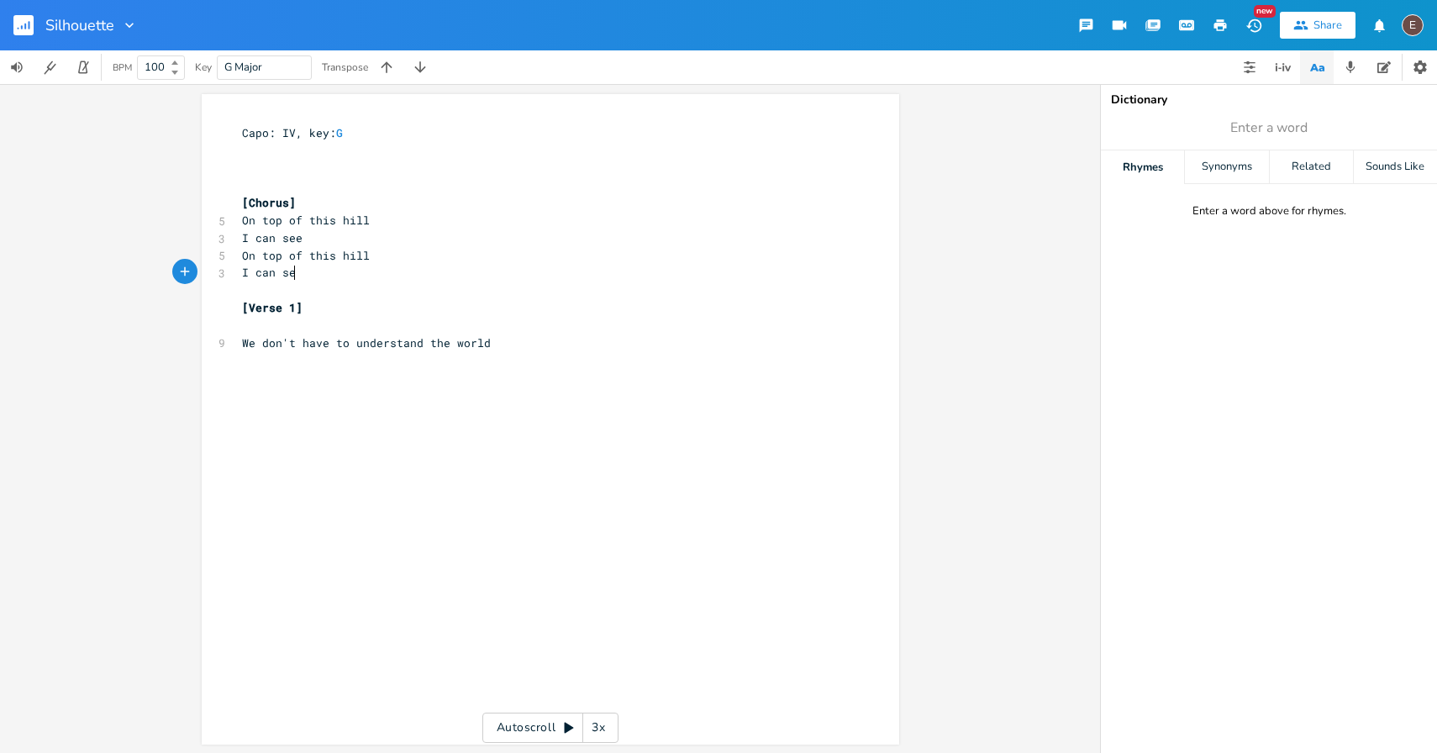
type textarea "I can see"
type textarea "A silhouette"
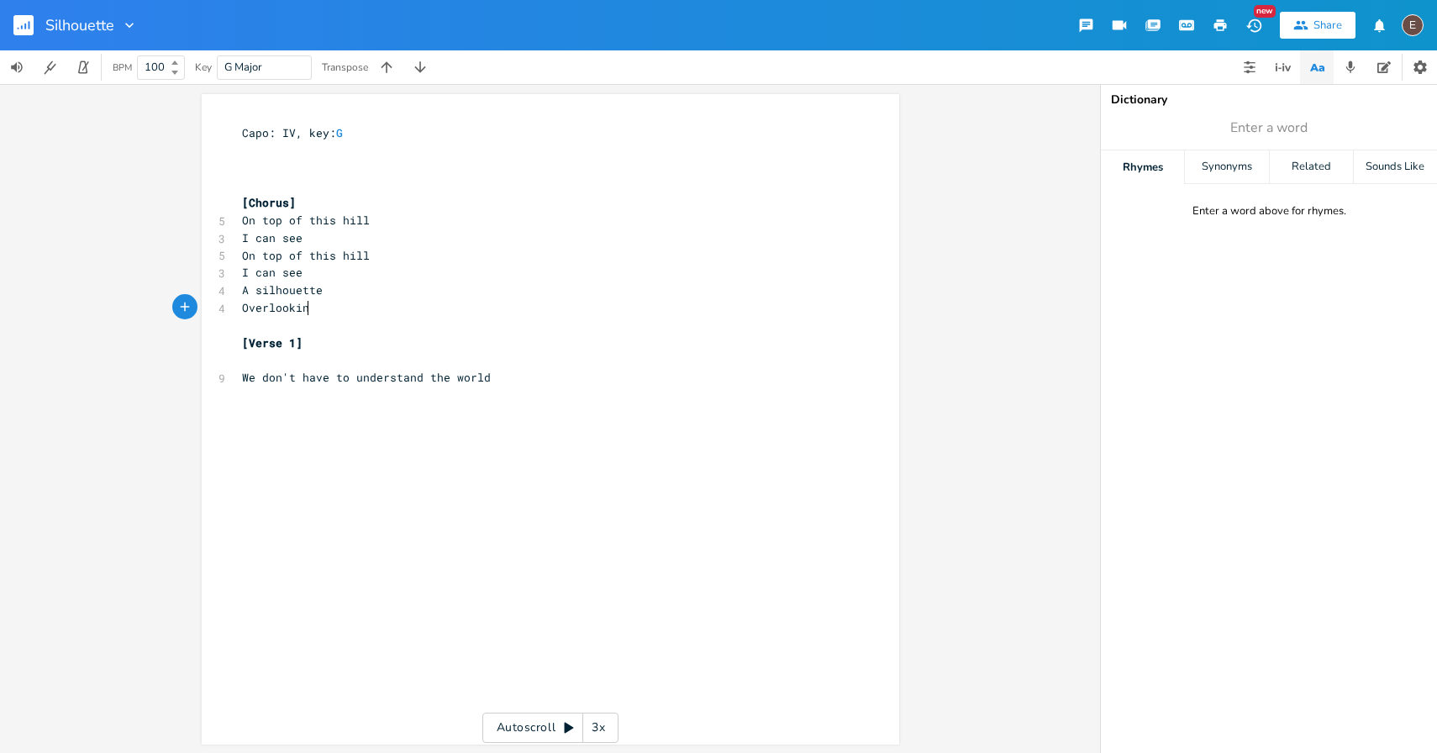
type textarea "Overlooking"
click at [269, 308] on span "Overlooking" at bounding box center [279, 307] width 74 height 15
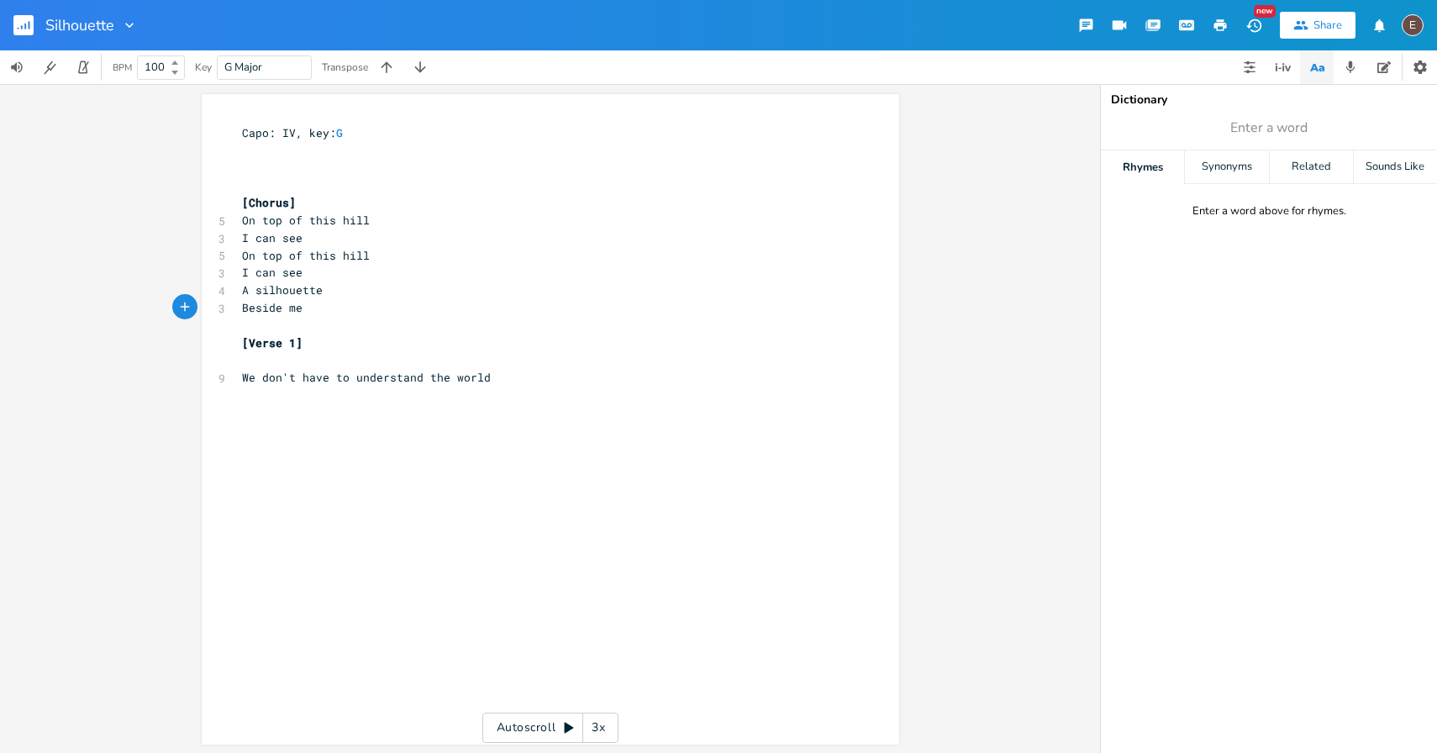
type textarea "Beside me"
click at [278, 314] on span "Beside me" at bounding box center [272, 307] width 60 height 15
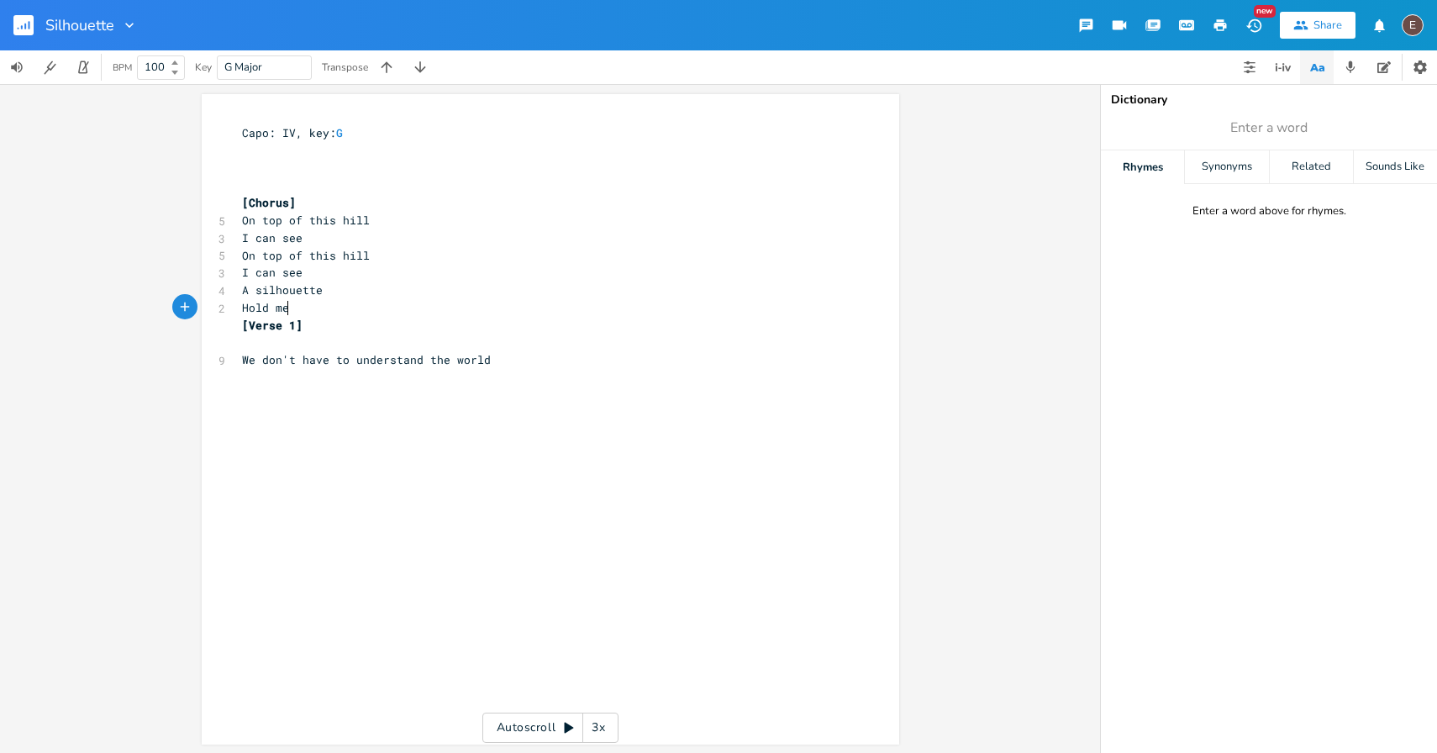
type textarea "Hold me"
type textarea ", hold me"
type textarea "And everyone we cans ee fr"
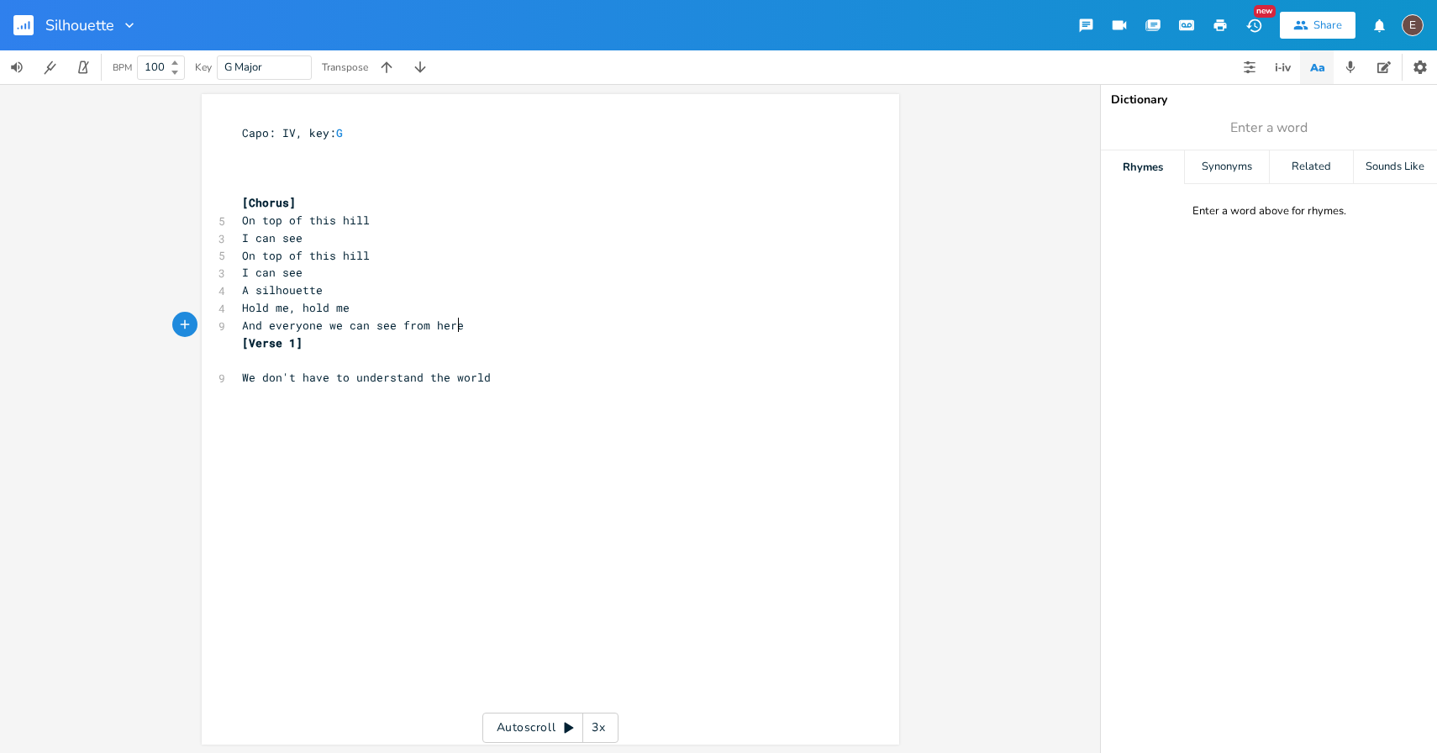
type textarea "see from here"
type textarea "My silhouette"
click at [367, 307] on pre "Hold me, hold me" at bounding box center [542, 306] width 607 height 18
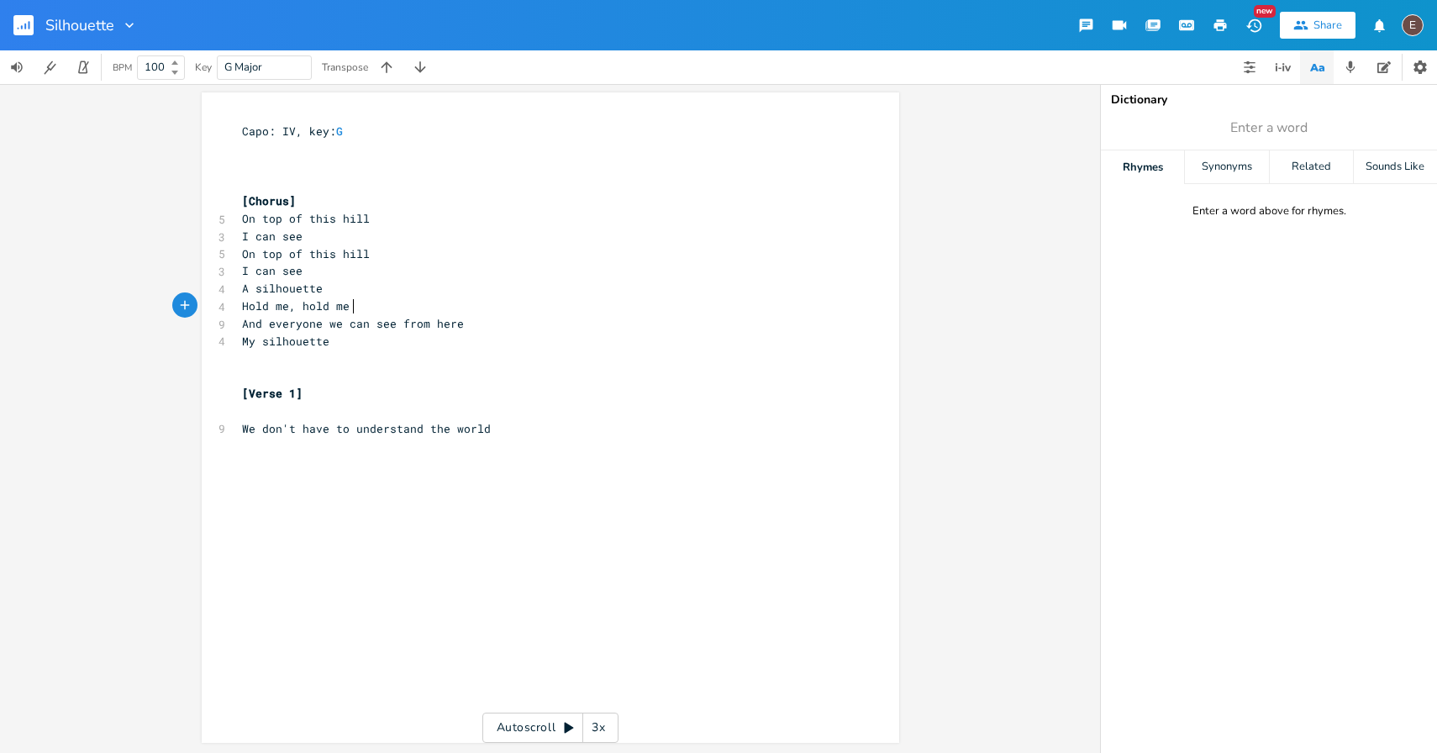
click at [340, 325] on span "And everyone we can see from here" at bounding box center [353, 323] width 222 height 15
type textarea "love we"
click at [455, 361] on pre "​" at bounding box center [542, 359] width 607 height 18
drag, startPoint x: 508, startPoint y: 325, endPoint x: 447, endPoint y: 327, distance: 61.4
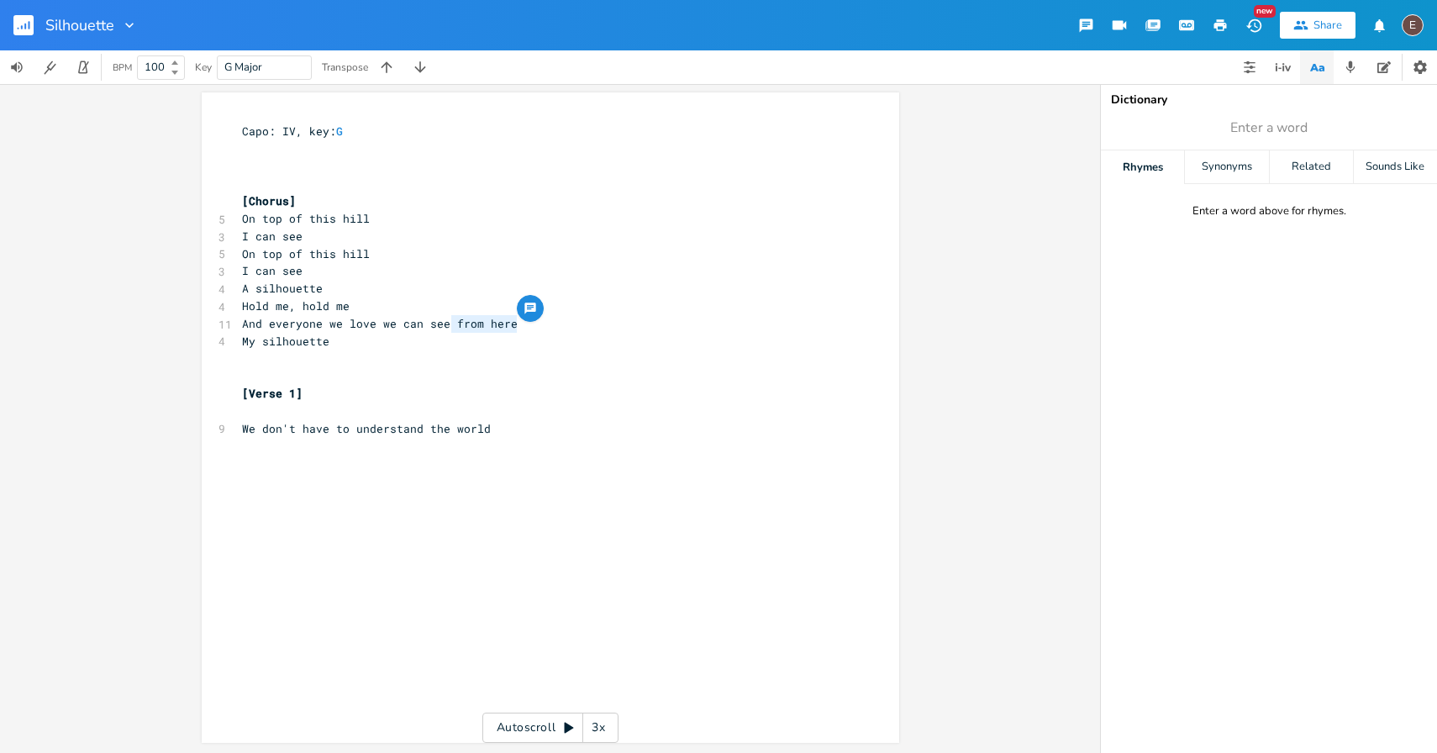
click at [447, 326] on span "And everyone we love we can see from here" at bounding box center [380, 323] width 276 height 15
type textarea "this hill"
click at [483, 336] on pre "My silhouette" at bounding box center [542, 342] width 607 height 18
click at [449, 322] on span "And everyone we love we can see this hill" at bounding box center [380, 323] width 276 height 15
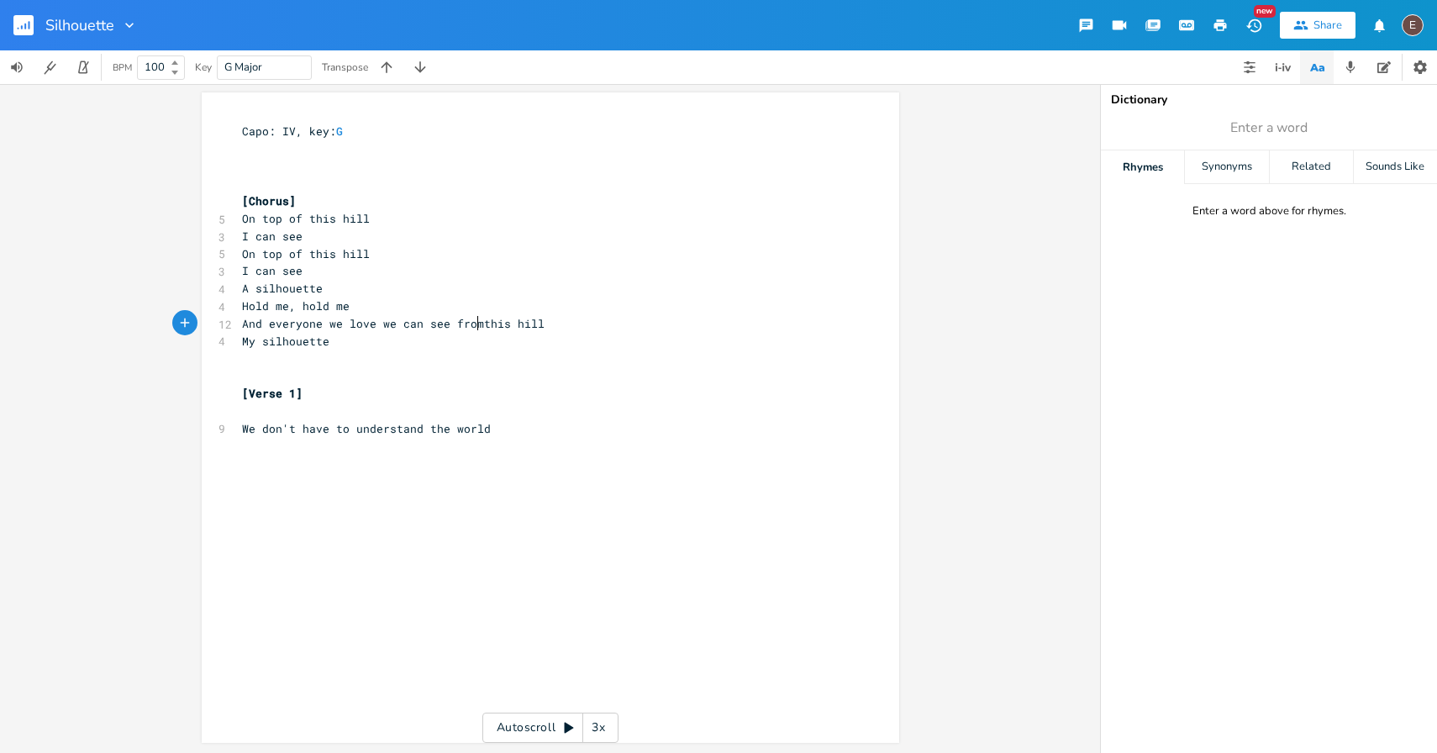
type textarea "from"
click at [511, 344] on pre "My silhouette" at bounding box center [542, 342] width 607 height 18
